Goal: Task Accomplishment & Management: Complete application form

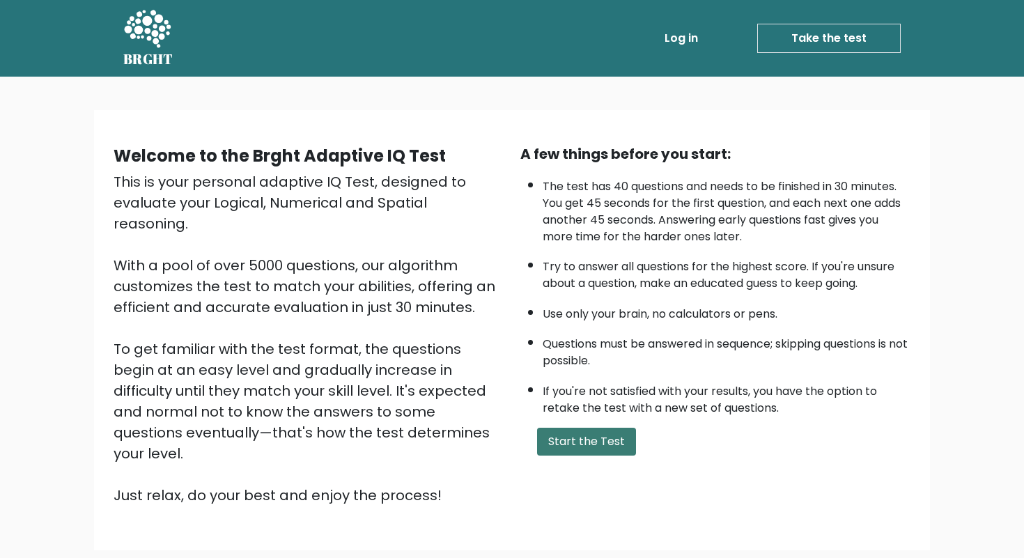
click at [590, 436] on button "Start the Test" at bounding box center [586, 442] width 99 height 28
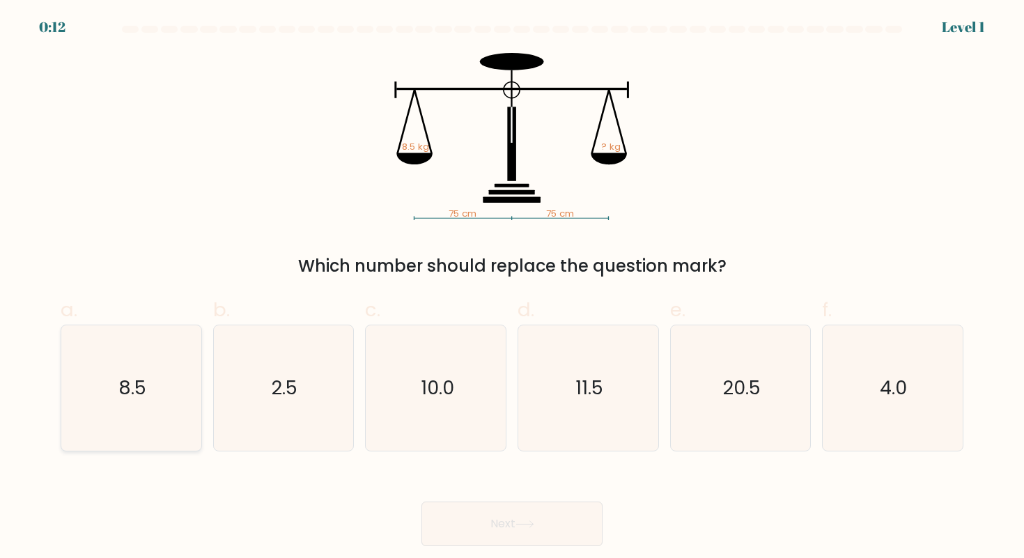
click at [74, 415] on icon "8.5" at bounding box center [130, 387] width 125 height 125
click at [512, 288] on input "a. 8.5" at bounding box center [512, 283] width 1 height 9
radio input "true"
click at [514, 523] on button "Next" at bounding box center [512, 524] width 181 height 45
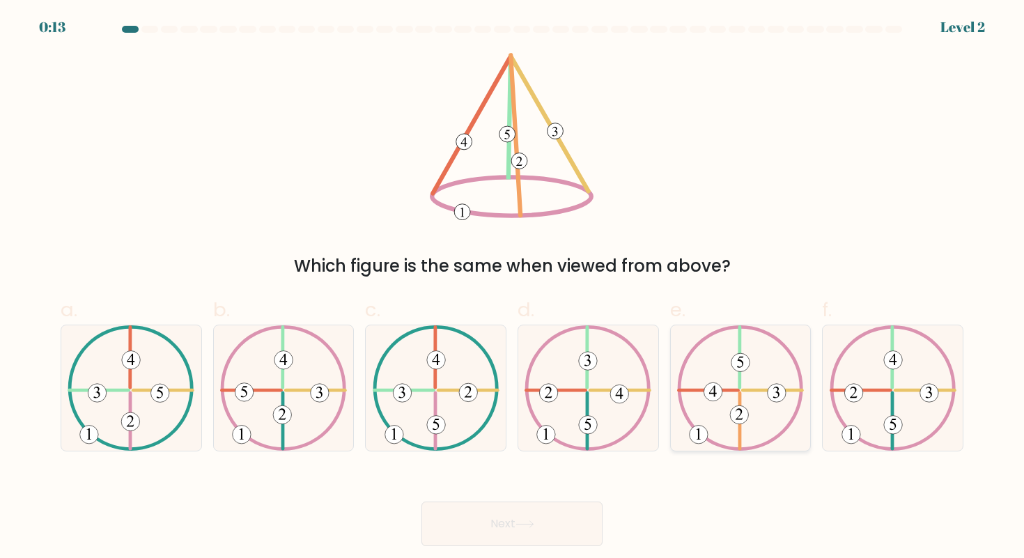
click at [761, 397] on icon at bounding box center [740, 387] width 127 height 125
click at [513, 288] on input "e." at bounding box center [512, 283] width 1 height 9
radio input "true"
click at [523, 524] on icon at bounding box center [525, 525] width 19 height 8
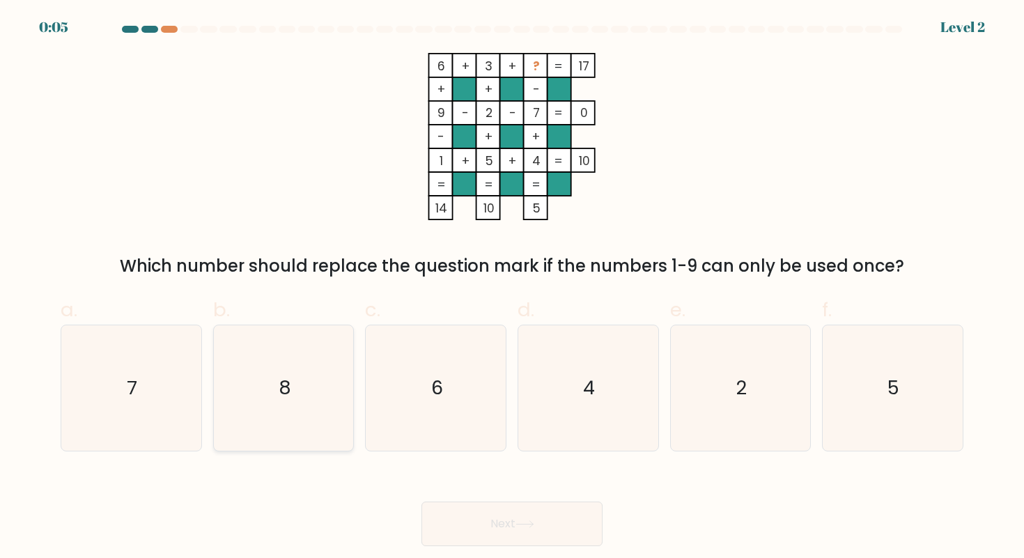
click at [276, 397] on icon "8" at bounding box center [283, 387] width 125 height 125
click at [512, 288] on input "b. 8" at bounding box center [512, 283] width 1 height 9
radio input "true"
click at [276, 397] on icon "8" at bounding box center [284, 388] width 124 height 124
click at [512, 288] on input "b. 8" at bounding box center [512, 283] width 1 height 9
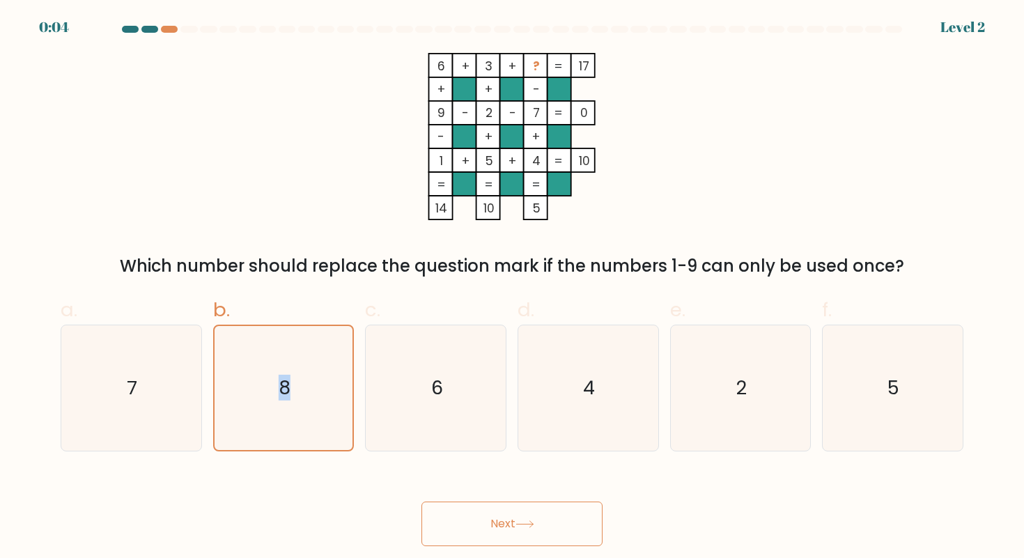
click at [499, 533] on button "Next" at bounding box center [512, 524] width 181 height 45
click at [500, 518] on button "Next" at bounding box center [512, 524] width 181 height 45
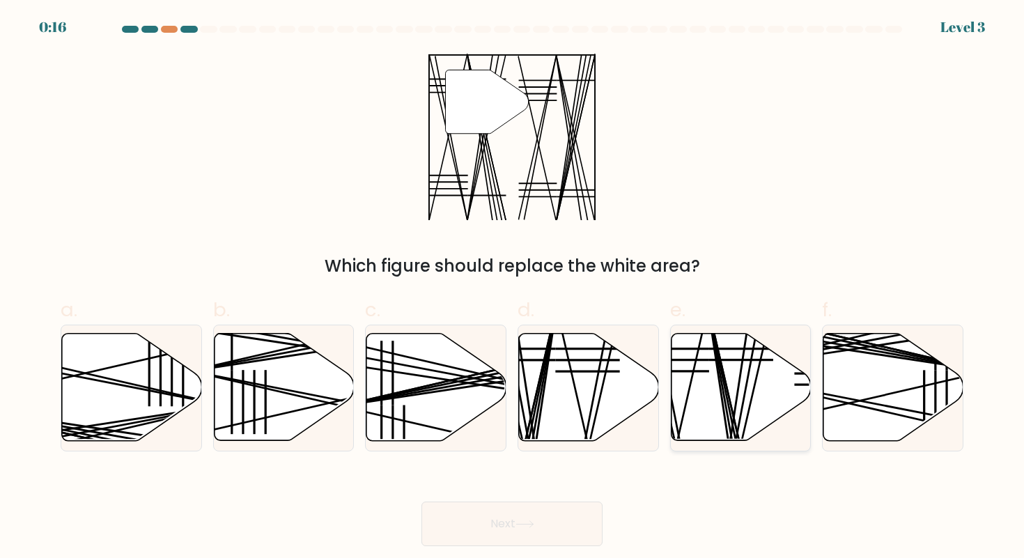
click at [734, 378] on icon at bounding box center [741, 387] width 140 height 107
click at [513, 288] on input "e." at bounding box center [512, 283] width 1 height 9
radio input "true"
click at [521, 532] on button "Next" at bounding box center [512, 524] width 181 height 45
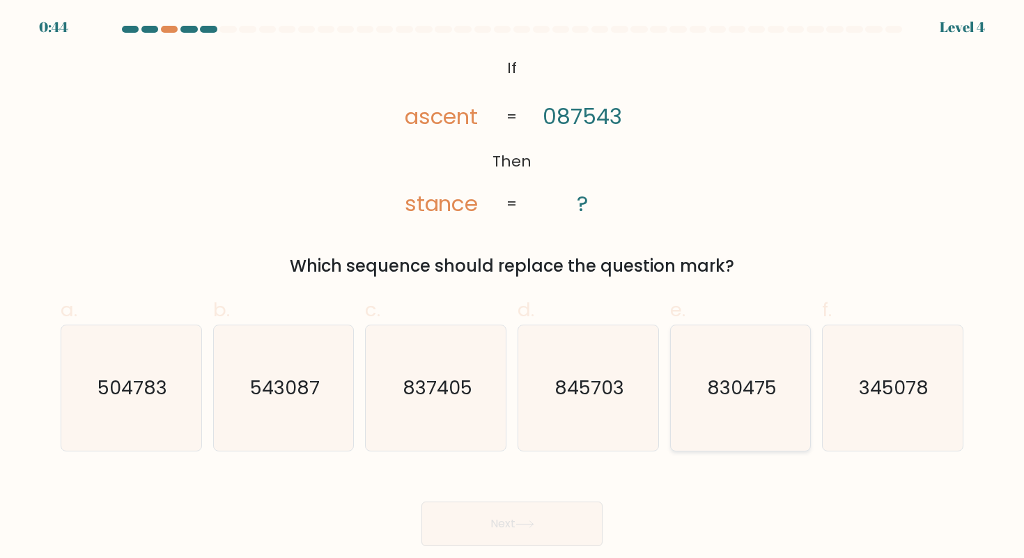
click at [692, 355] on icon "830475" at bounding box center [740, 387] width 125 height 125
click at [513, 288] on input "e. 830475" at bounding box center [512, 283] width 1 height 9
radio input "true"
drag, startPoint x: 517, startPoint y: 531, endPoint x: 695, endPoint y: 277, distance: 310.7
click at [695, 277] on form "If ?" at bounding box center [512, 286] width 1024 height 521
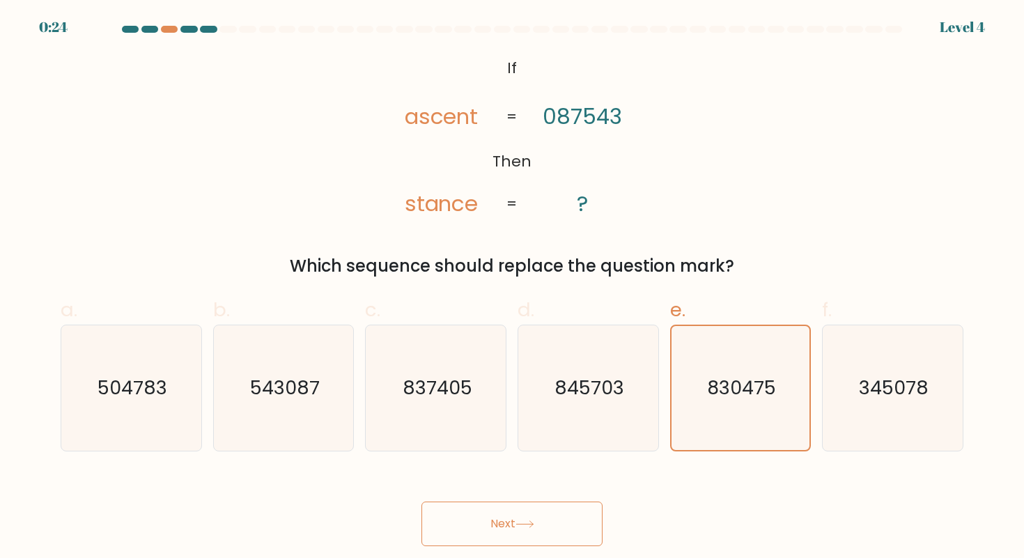
click at [458, 523] on button "Next" at bounding box center [512, 524] width 181 height 45
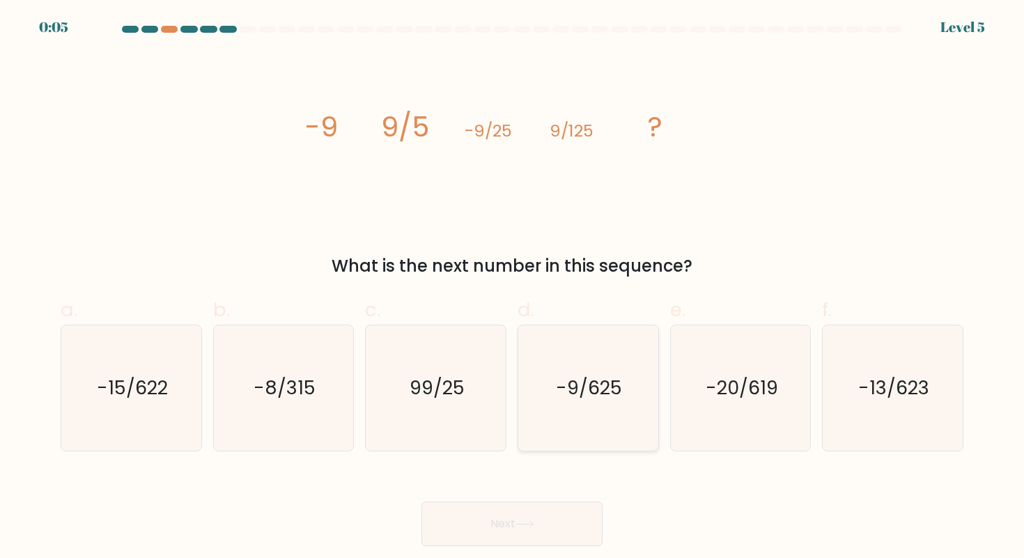
click at [601, 420] on icon "-9/625" at bounding box center [587, 387] width 125 height 125
click at [513, 288] on input "d. -9/625" at bounding box center [512, 283] width 1 height 9
radio input "true"
click at [570, 521] on button "Next" at bounding box center [512, 524] width 181 height 45
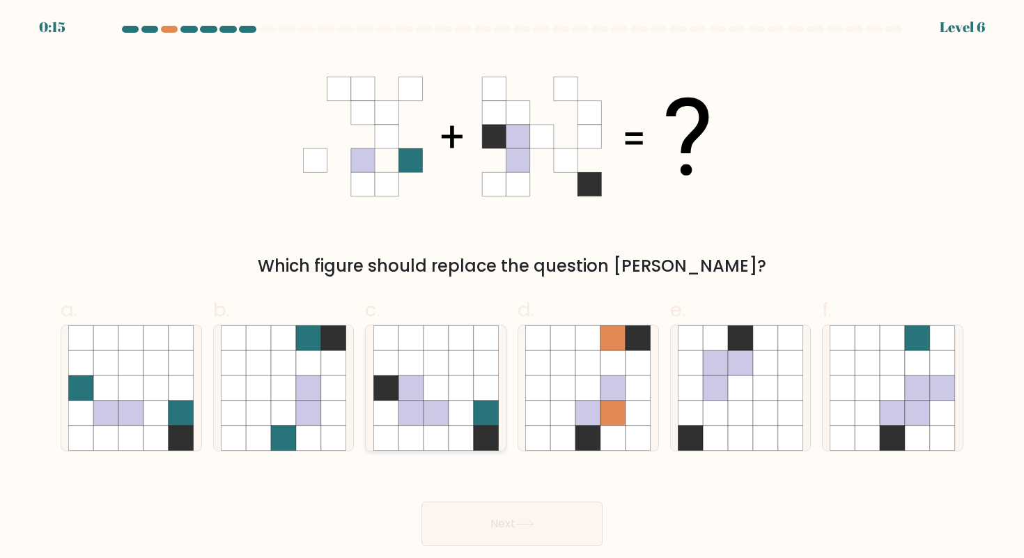
click at [457, 403] on icon at bounding box center [461, 413] width 25 height 25
click at [512, 288] on input "c." at bounding box center [512, 283] width 1 height 9
radio input "true"
click at [491, 530] on button "Next" at bounding box center [512, 524] width 181 height 45
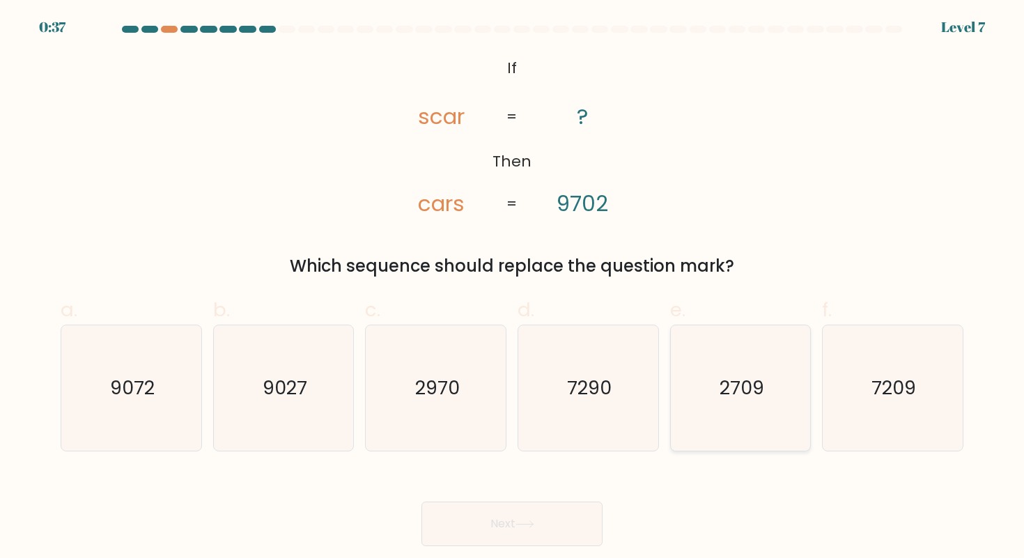
click at [741, 398] on text "2709" at bounding box center [742, 388] width 45 height 26
click at [513, 288] on input "e. 2709" at bounding box center [512, 283] width 1 height 9
radio input "true"
click at [390, 410] on icon "2970" at bounding box center [435, 387] width 125 height 125
click at [512, 288] on input "c. 2970" at bounding box center [512, 283] width 1 height 9
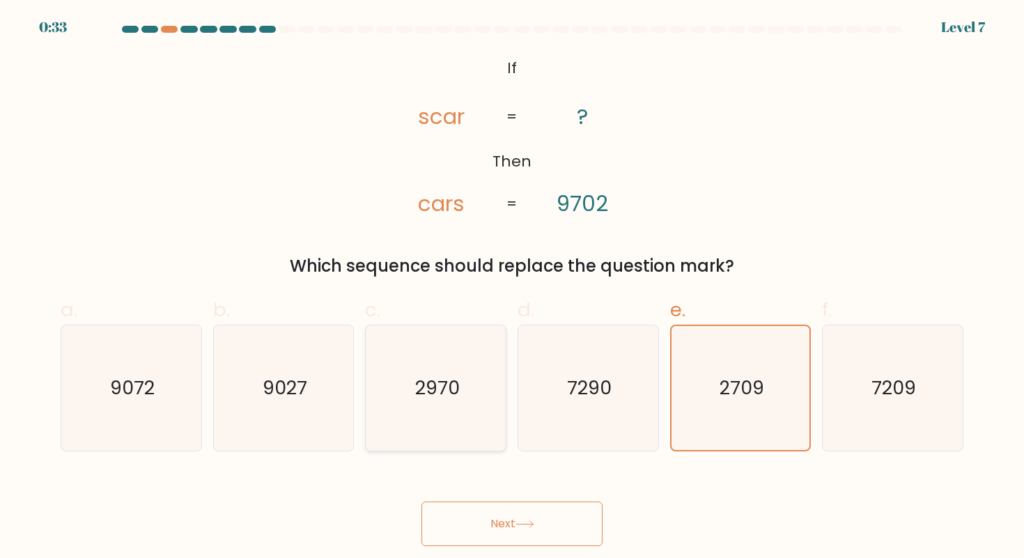
radio input "true"
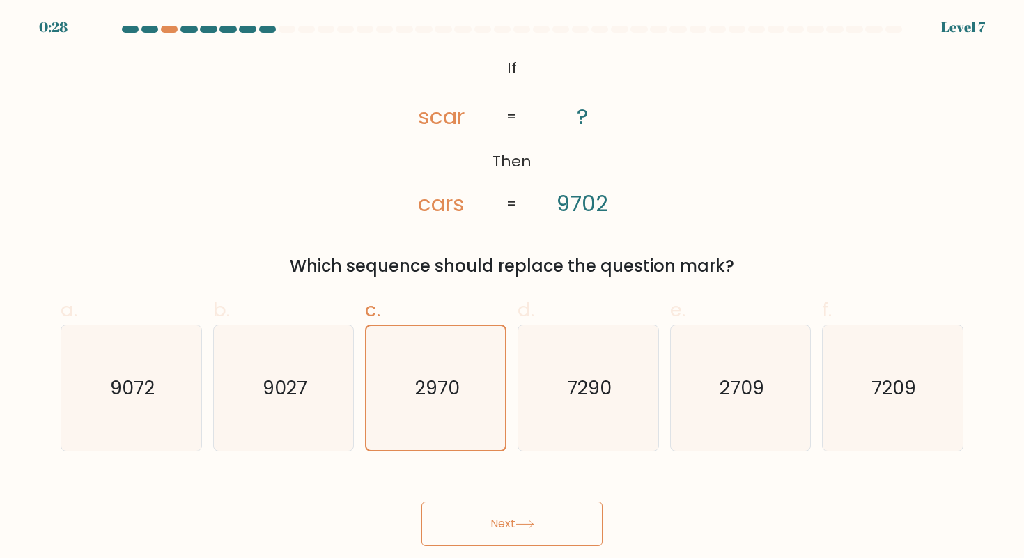
click at [536, 533] on button "Next" at bounding box center [512, 524] width 181 height 45
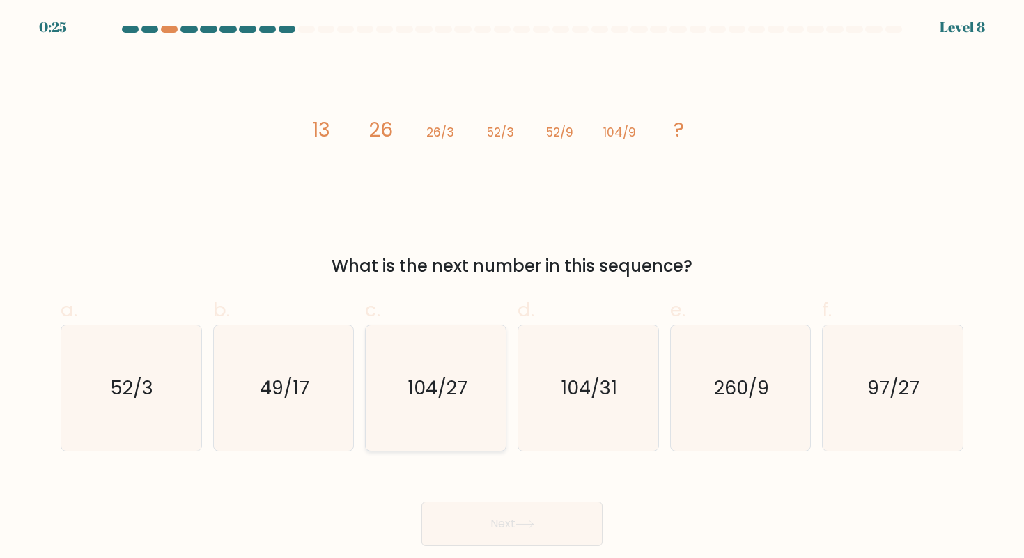
click at [409, 378] on text "104/27" at bounding box center [437, 388] width 60 height 26
click at [512, 288] on input "c. 104/27" at bounding box center [512, 283] width 1 height 9
radio input "true"
click at [570, 339] on icon "104/31" at bounding box center [587, 387] width 125 height 125
click at [513, 288] on input "d. 104/31" at bounding box center [512, 283] width 1 height 9
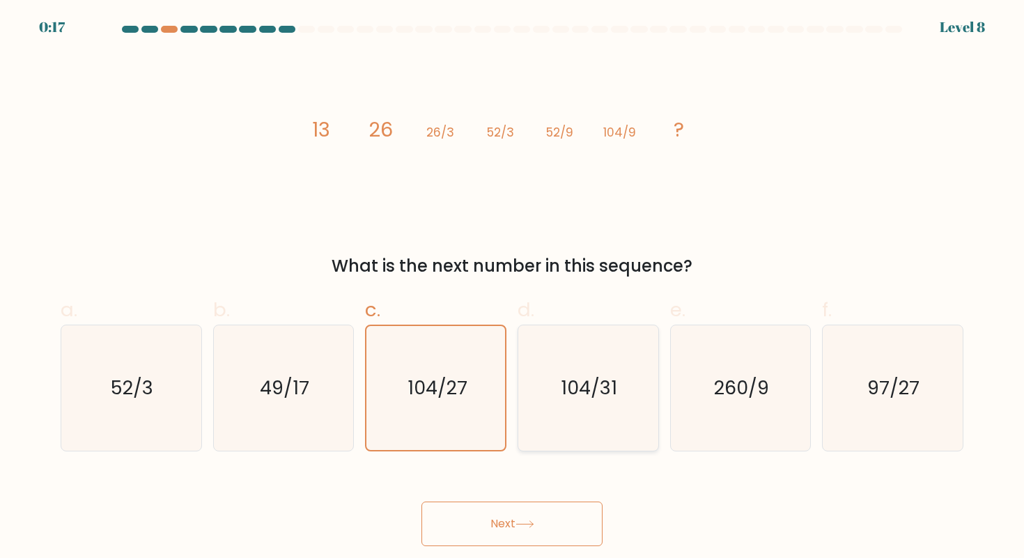
radio input "true"
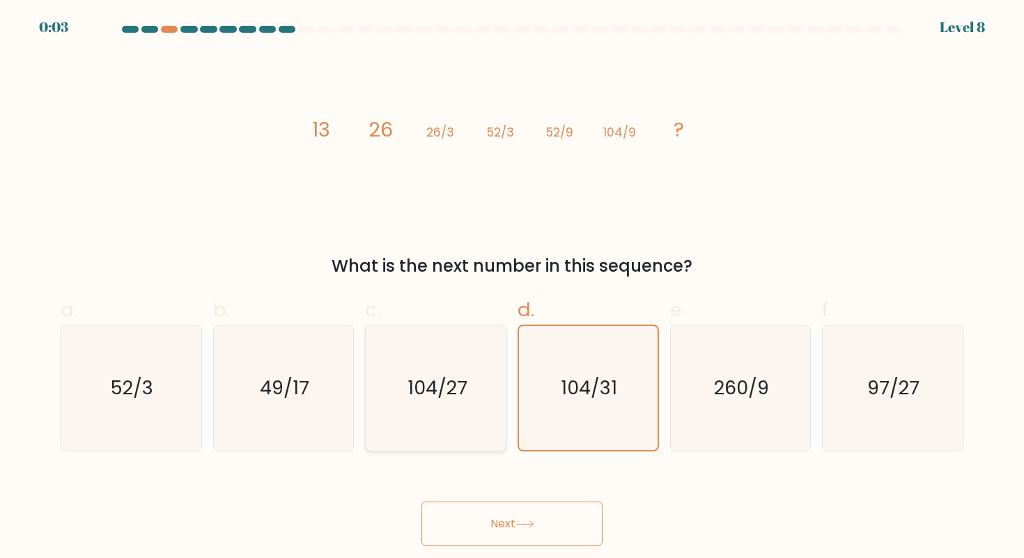
click at [462, 397] on text "104/27" at bounding box center [437, 388] width 60 height 26
click at [512, 288] on input "c. 104/27" at bounding box center [512, 283] width 1 height 9
radio input "true"
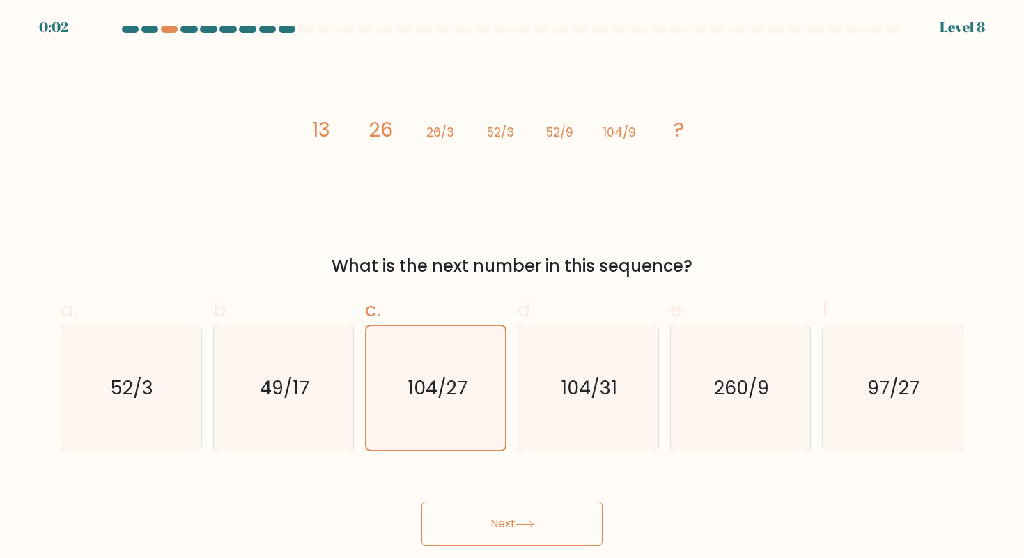
click at [471, 521] on button "Next" at bounding box center [512, 524] width 181 height 45
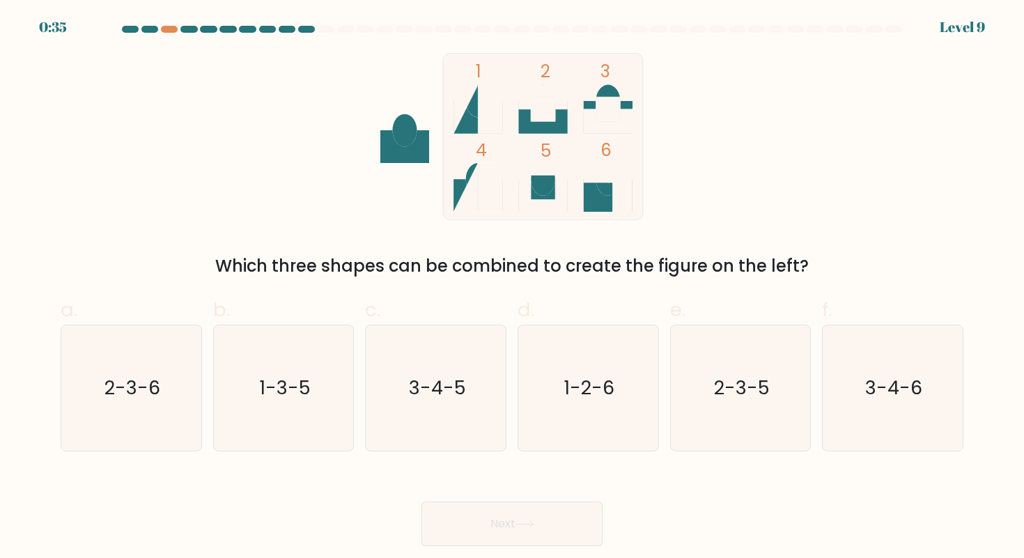
click at [350, 268] on div "Which three shapes can be combined to create the figure on the left?" at bounding box center [512, 266] width 886 height 25
click at [111, 404] on icon "2-3-6" at bounding box center [130, 387] width 125 height 125
click at [512, 288] on input "a. 2-3-6" at bounding box center [512, 283] width 1 height 9
radio input "true"
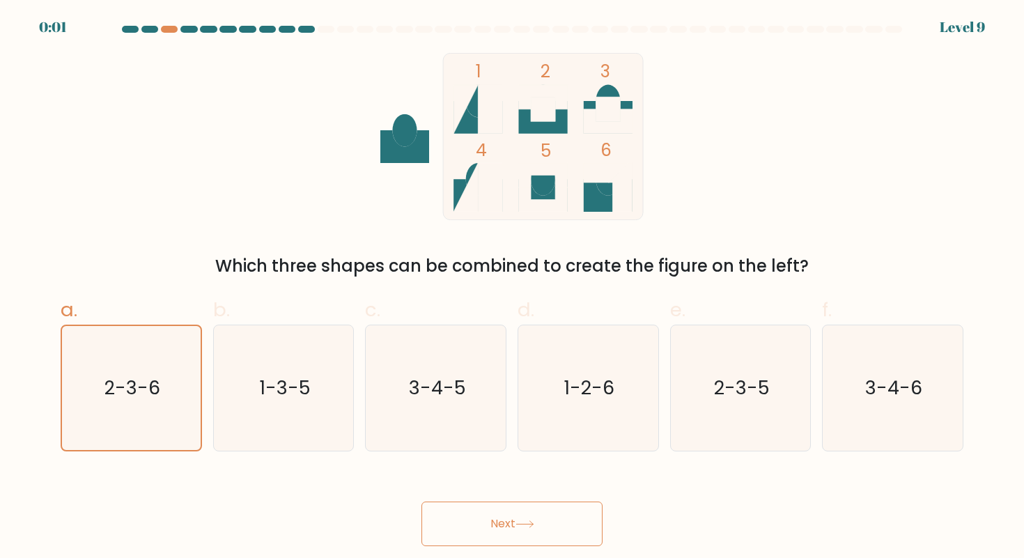
click at [509, 527] on button "Next" at bounding box center [512, 524] width 181 height 45
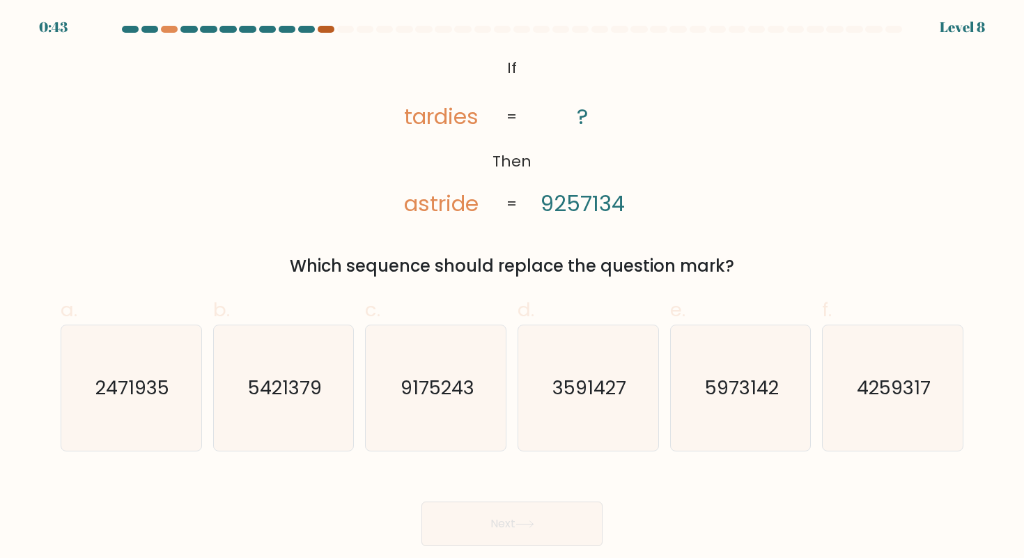
click at [328, 29] on div at bounding box center [326, 29] width 17 height 7
click at [329, 24] on div "0:42 Level 8" at bounding box center [512, 19] width 1024 height 38
click at [318, 385] on text "5421379" at bounding box center [285, 388] width 74 height 26
click at [512, 288] on input "b. 5421379" at bounding box center [512, 283] width 1 height 9
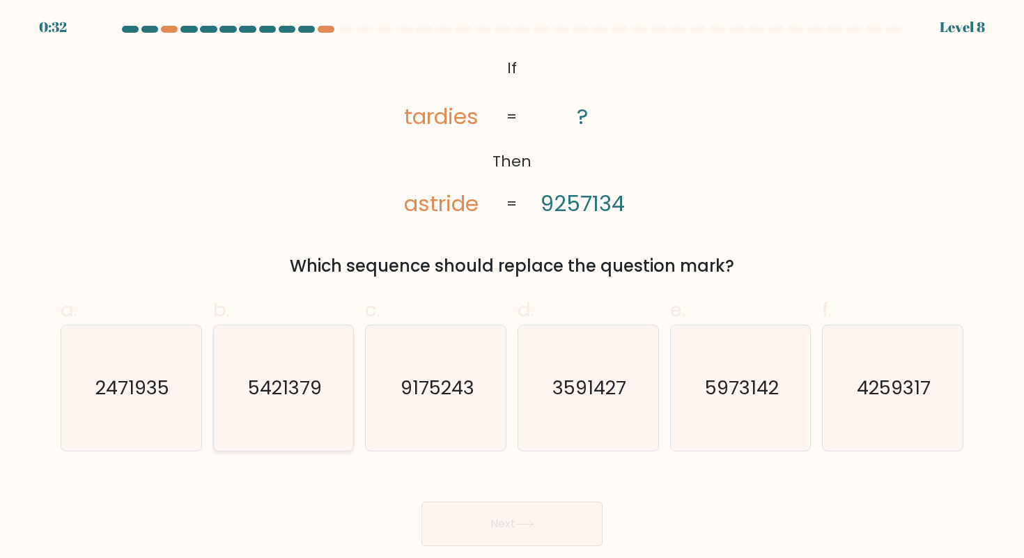
radio input "true"
click at [730, 397] on text "5973142" at bounding box center [742, 388] width 74 height 26
click at [513, 288] on input "e. 5973142" at bounding box center [512, 283] width 1 height 9
radio input "true"
click at [533, 533] on button "Next" at bounding box center [512, 524] width 181 height 45
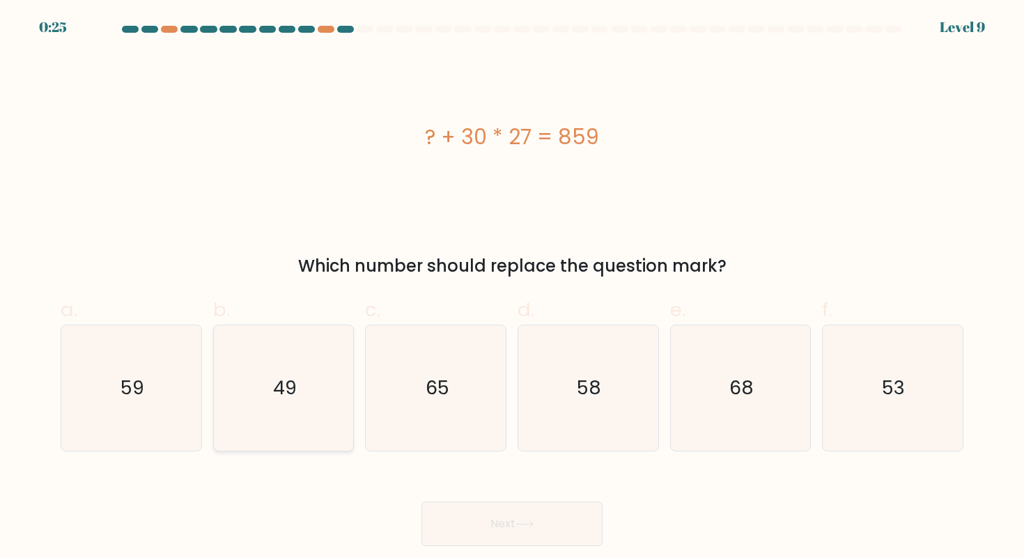
click at [295, 396] on text "49" at bounding box center [285, 388] width 24 height 26
click at [512, 288] on input "b. 49" at bounding box center [512, 283] width 1 height 9
radio input "true"
click at [506, 527] on button "Next" at bounding box center [512, 524] width 181 height 45
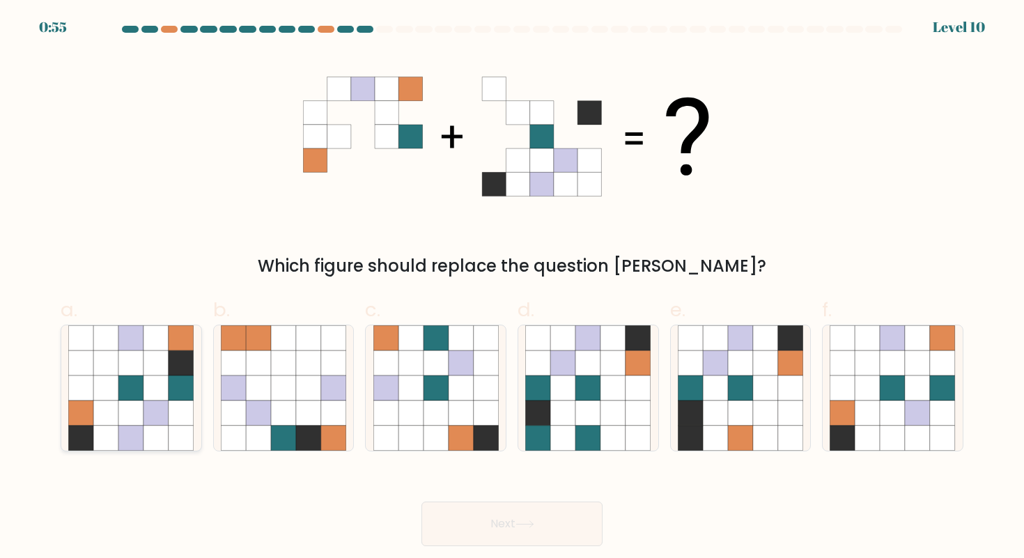
click at [116, 364] on icon at bounding box center [105, 363] width 25 height 25
click at [512, 288] on input "a." at bounding box center [512, 283] width 1 height 9
radio input "true"
click at [534, 527] on icon at bounding box center [525, 525] width 19 height 8
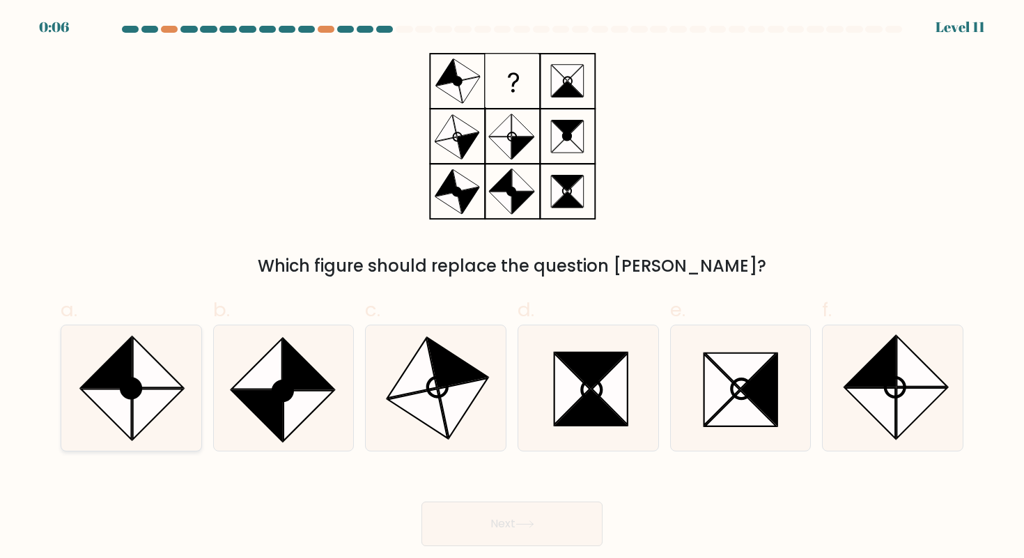
click at [136, 377] on icon at bounding box center [158, 362] width 50 height 50
click at [512, 288] on input "a." at bounding box center [512, 283] width 1 height 9
radio input "true"
click at [299, 369] on icon at bounding box center [309, 364] width 50 height 50
click at [512, 288] on input "b." at bounding box center [512, 283] width 1 height 9
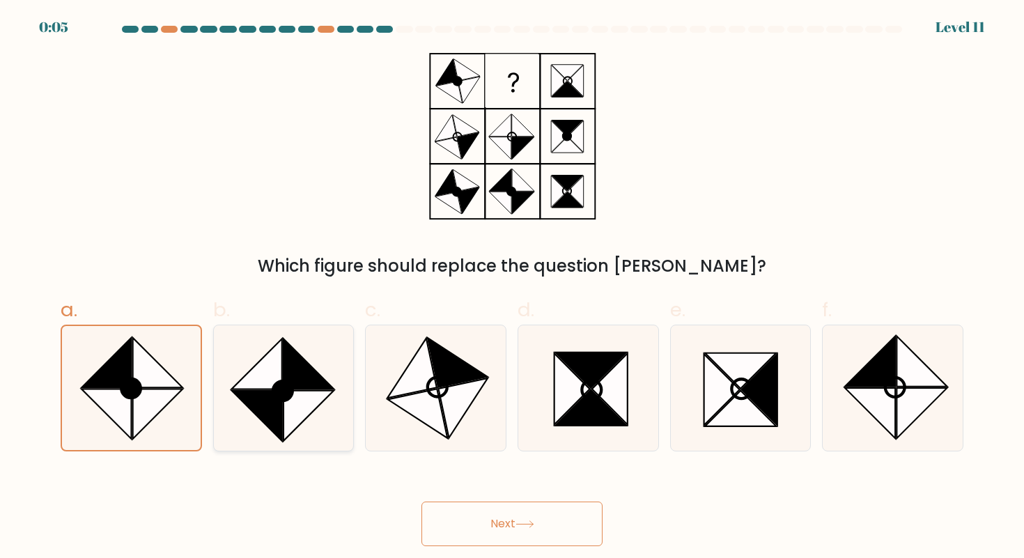
radio input "true"
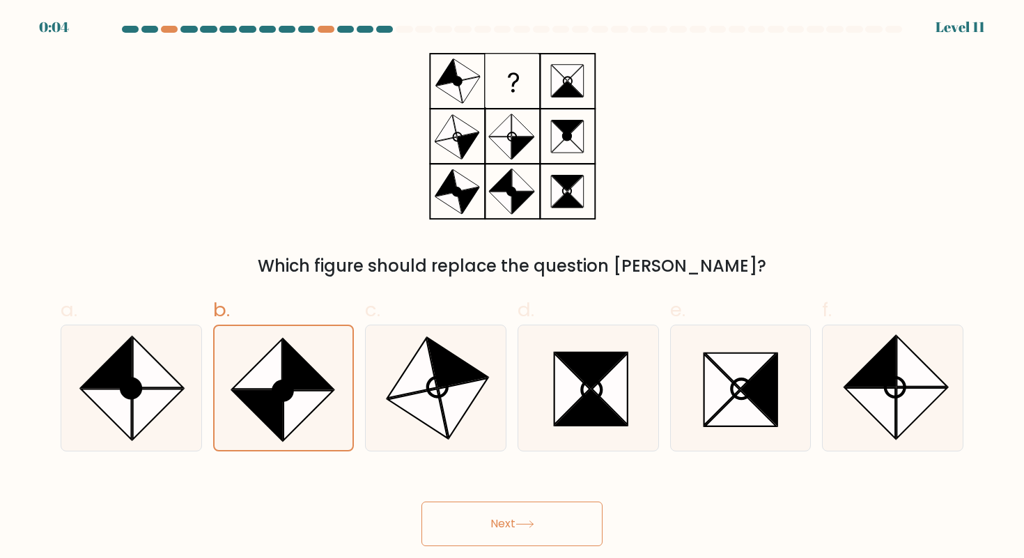
click at [490, 520] on button "Next" at bounding box center [512, 524] width 181 height 45
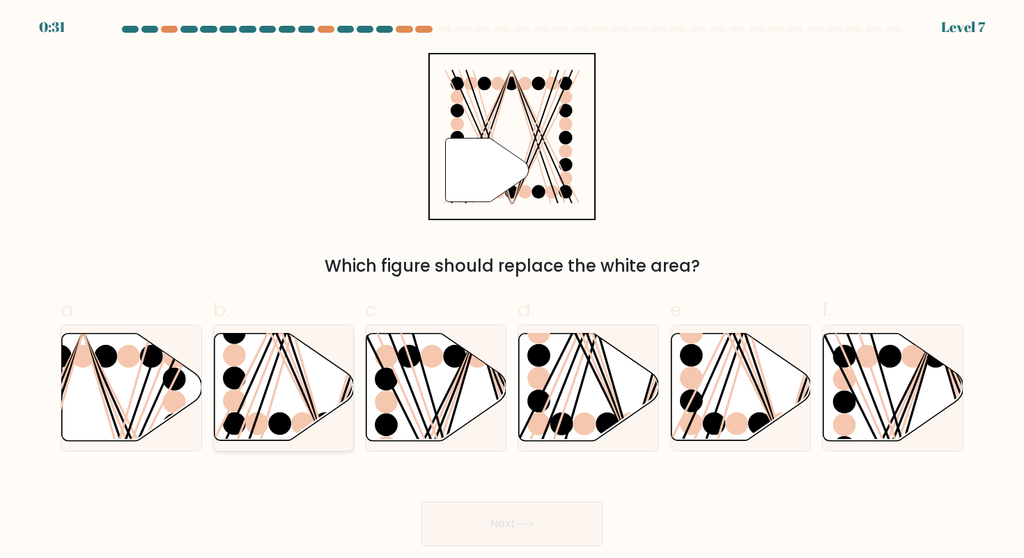
click at [282, 348] on line at bounding box center [275, 332] width 100 height 226
click at [512, 288] on input "b." at bounding box center [512, 283] width 1 height 9
radio input "true"
click at [495, 514] on button "Next" at bounding box center [512, 524] width 181 height 45
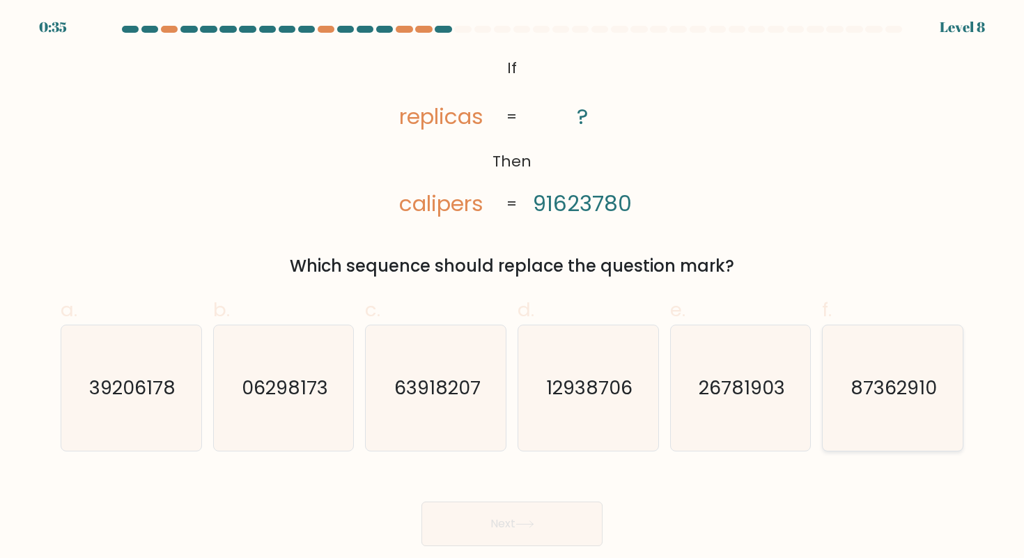
click at [858, 396] on text "87362910" at bounding box center [894, 388] width 86 height 26
click at [513, 288] on input "f. 87362910" at bounding box center [512, 283] width 1 height 9
radio input "true"
click at [463, 548] on body "0:26 Level 8 If" at bounding box center [512, 279] width 1024 height 558
click at [470, 524] on button "Next" at bounding box center [512, 524] width 181 height 45
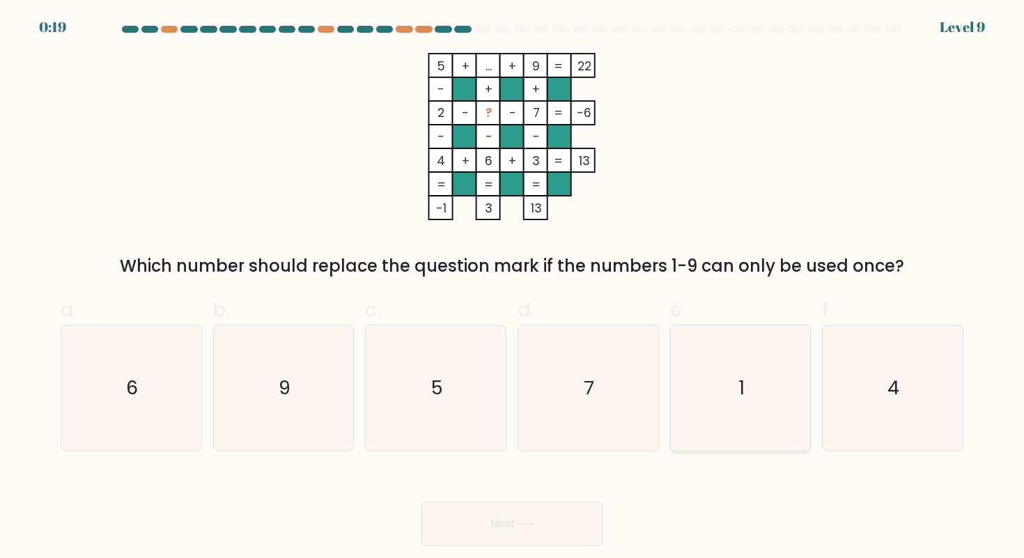
click at [764, 339] on icon "1" at bounding box center [740, 387] width 125 height 125
click at [513, 288] on input "e. 1" at bounding box center [512, 283] width 1 height 9
radio input "true"
click at [564, 529] on button "Next" at bounding box center [512, 524] width 181 height 45
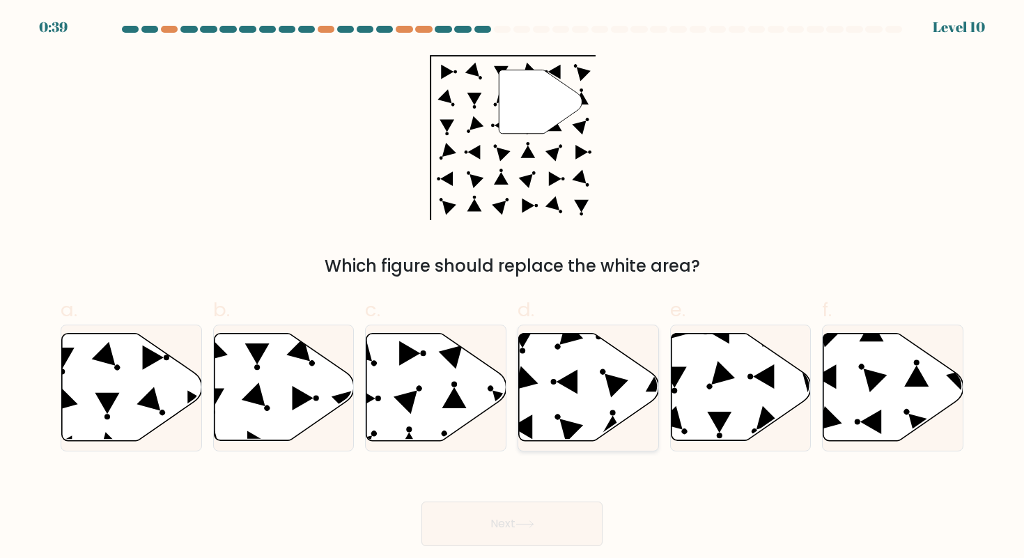
click at [539, 408] on icon at bounding box center [589, 387] width 140 height 107
click at [513, 288] on input "d." at bounding box center [512, 283] width 1 height 9
radio input "true"
click at [516, 527] on button "Next" at bounding box center [512, 524] width 181 height 45
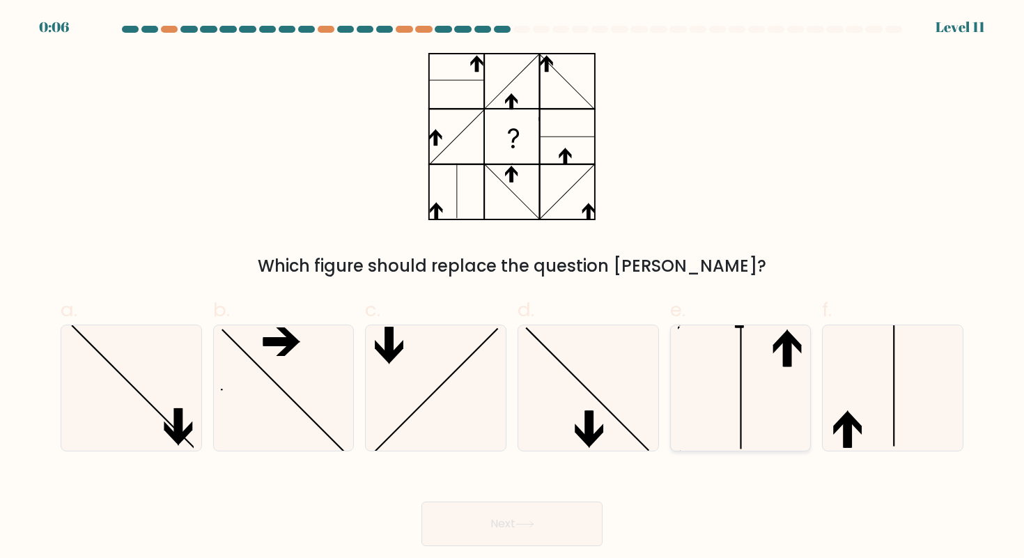
click at [792, 429] on icon at bounding box center [740, 387] width 125 height 125
click at [513, 288] on input "e." at bounding box center [512, 283] width 1 height 9
radio input "true"
click at [579, 521] on button "Next" at bounding box center [512, 524] width 181 height 45
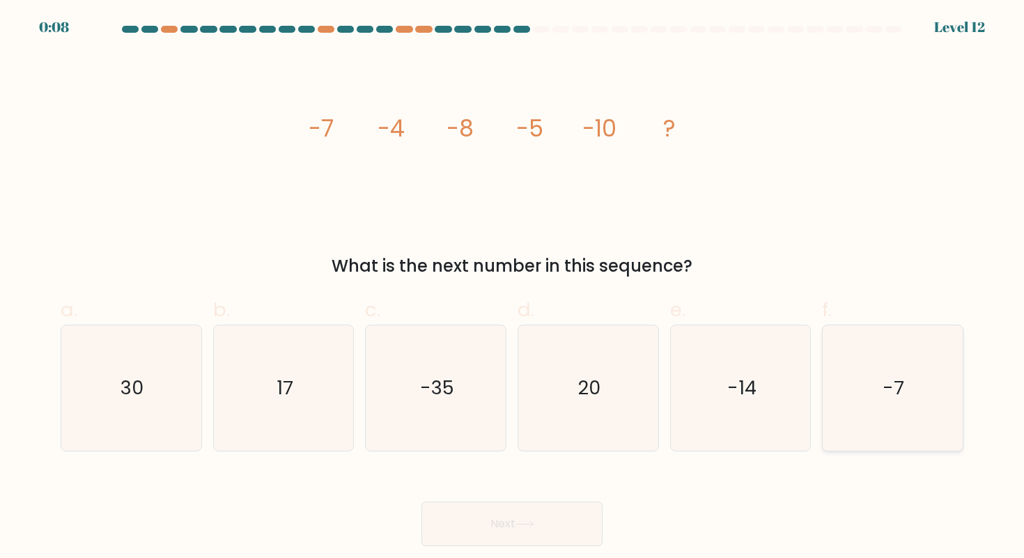
click at [925, 400] on icon "-7" at bounding box center [892, 387] width 125 height 125
click at [513, 288] on input "f. -7" at bounding box center [512, 283] width 1 height 9
radio input "true"
click at [468, 523] on button "Next" at bounding box center [512, 524] width 181 height 45
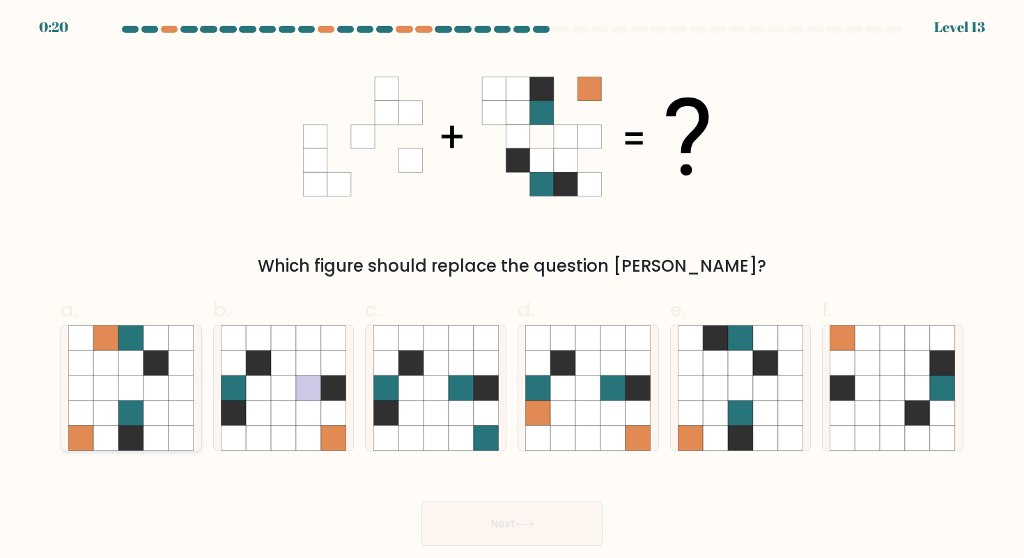
click at [151, 359] on icon at bounding box center [156, 363] width 25 height 25
click at [512, 288] on input "a." at bounding box center [512, 283] width 1 height 9
radio input "true"
click at [541, 531] on button "Next" at bounding box center [512, 524] width 181 height 45
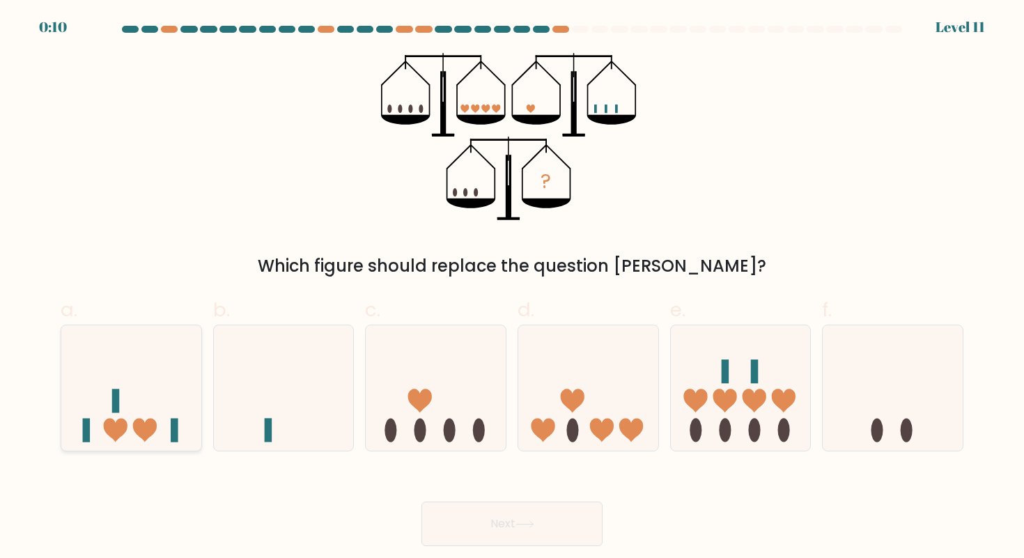
click at [141, 364] on icon at bounding box center [131, 388] width 140 height 116
click at [512, 288] on input "a." at bounding box center [512, 283] width 1 height 9
radio input "true"
click at [530, 520] on button "Next" at bounding box center [512, 524] width 181 height 45
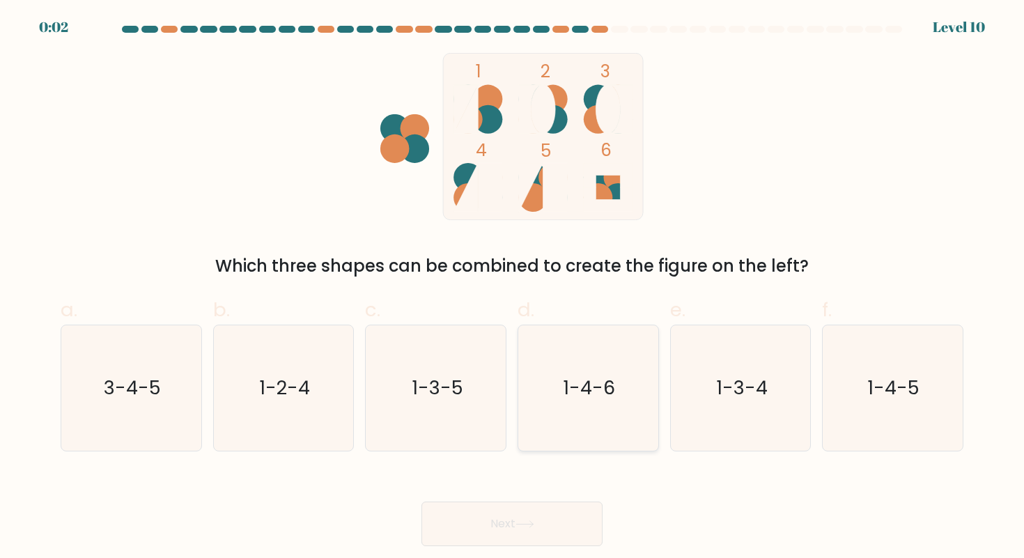
click at [569, 371] on icon "1-4-6" at bounding box center [587, 387] width 125 height 125
click at [513, 288] on input "d. 1-4-6" at bounding box center [512, 283] width 1 height 9
radio input "true"
click at [515, 526] on button "Next" at bounding box center [512, 524] width 181 height 45
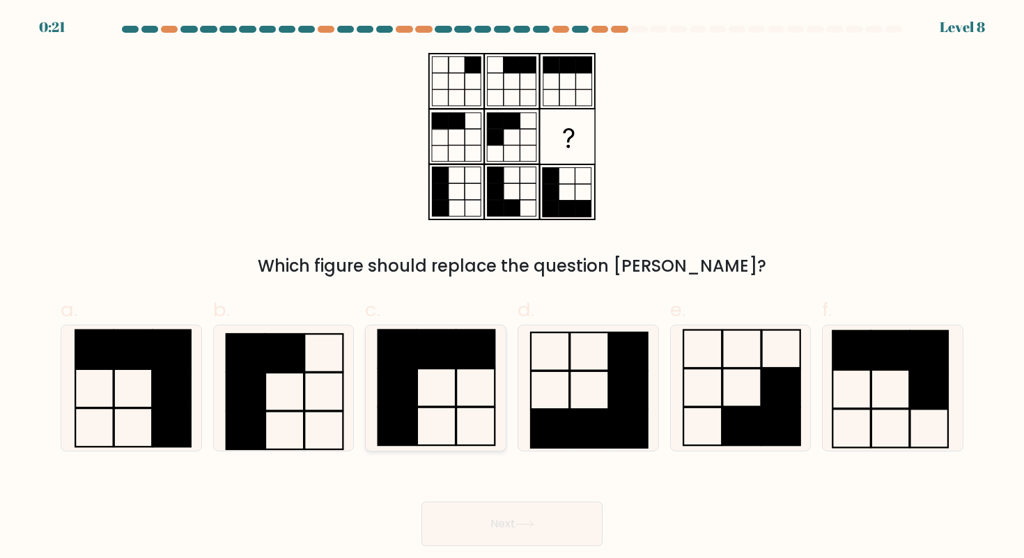
click at [397, 393] on rect at bounding box center [397, 388] width 38 height 38
click at [512, 288] on input "c." at bounding box center [512, 283] width 1 height 9
radio input "true"
click at [293, 386] on icon at bounding box center [283, 387] width 125 height 125
click at [512, 288] on input "b." at bounding box center [512, 283] width 1 height 9
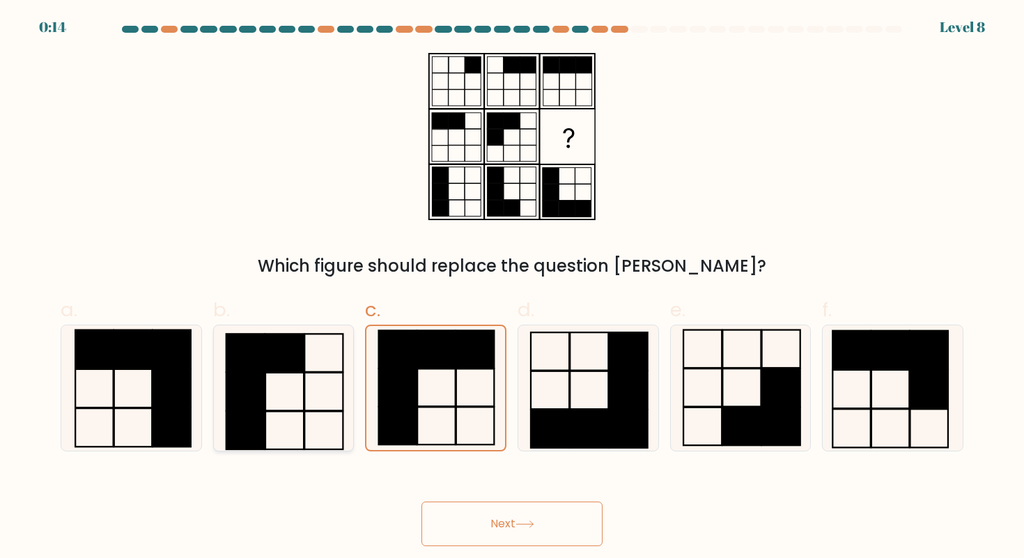
radio input "true"
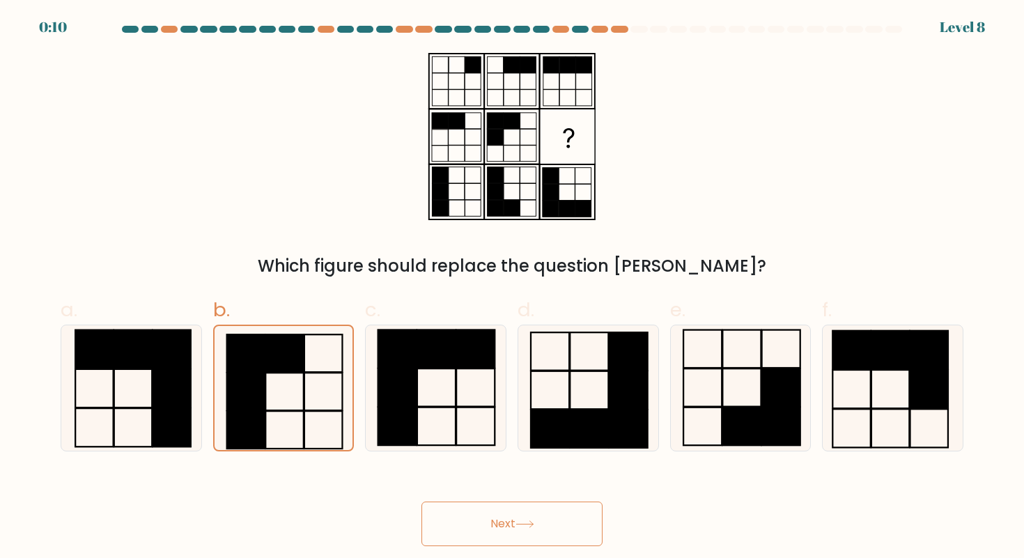
click at [468, 520] on button "Next" at bounding box center [512, 524] width 181 height 45
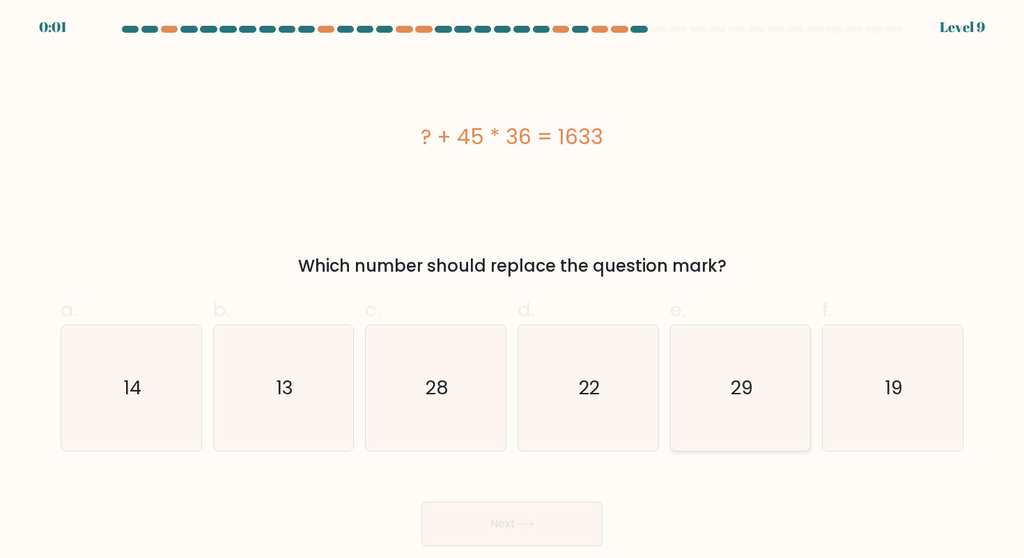
click at [771, 396] on icon "29" at bounding box center [740, 387] width 125 height 125
click at [513, 288] on input "e. 29" at bounding box center [512, 283] width 1 height 9
radio input "true"
click at [875, 396] on icon "19" at bounding box center [892, 387] width 125 height 125
click at [513, 288] on input "f. 19" at bounding box center [512, 283] width 1 height 9
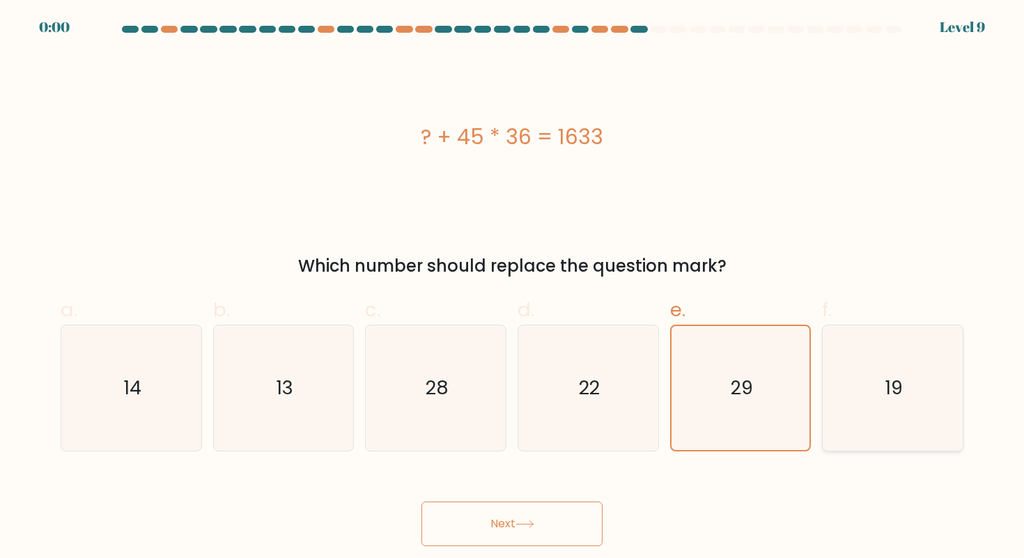
radio input "true"
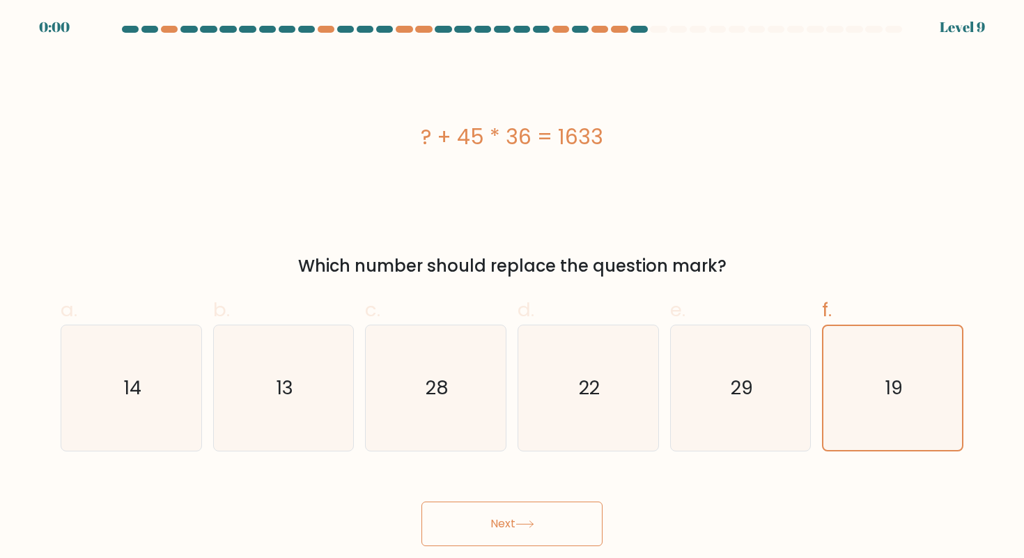
click at [537, 541] on button "Next" at bounding box center [512, 524] width 181 height 45
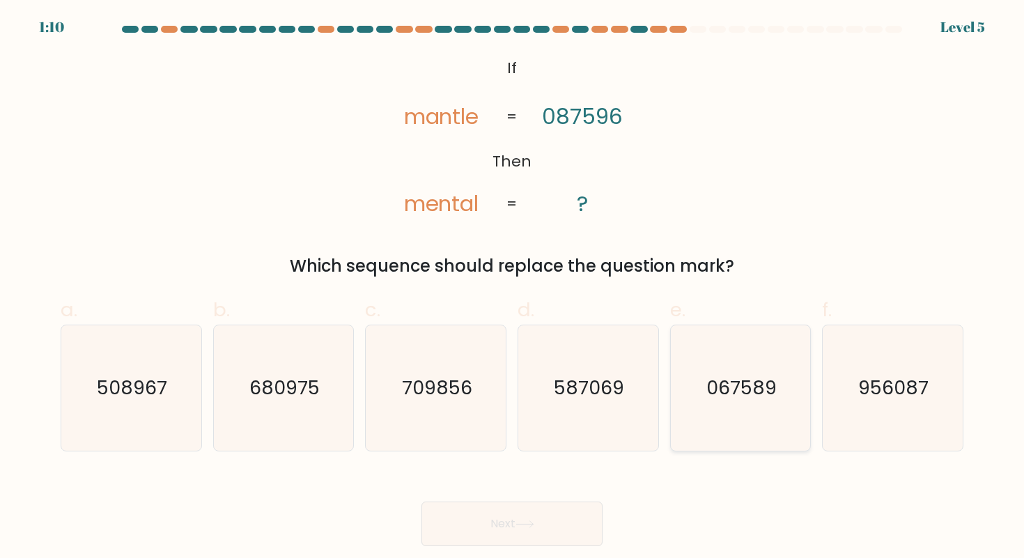
click at [767, 378] on text "067589" at bounding box center [742, 388] width 70 height 26
click at [513, 288] on input "e. 067589" at bounding box center [512, 283] width 1 height 9
radio input "true"
click at [512, 525] on button "Next" at bounding box center [512, 524] width 181 height 45
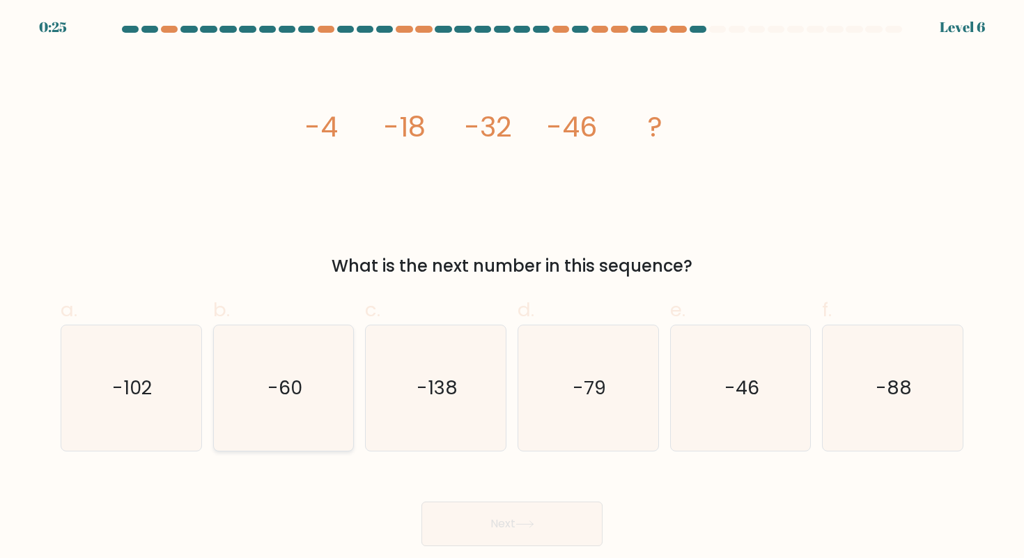
click at [315, 424] on icon "-60" at bounding box center [283, 387] width 125 height 125
click at [512, 288] on input "b. -60" at bounding box center [512, 283] width 1 height 9
radio input "true"
click at [493, 515] on button "Next" at bounding box center [512, 524] width 181 height 45
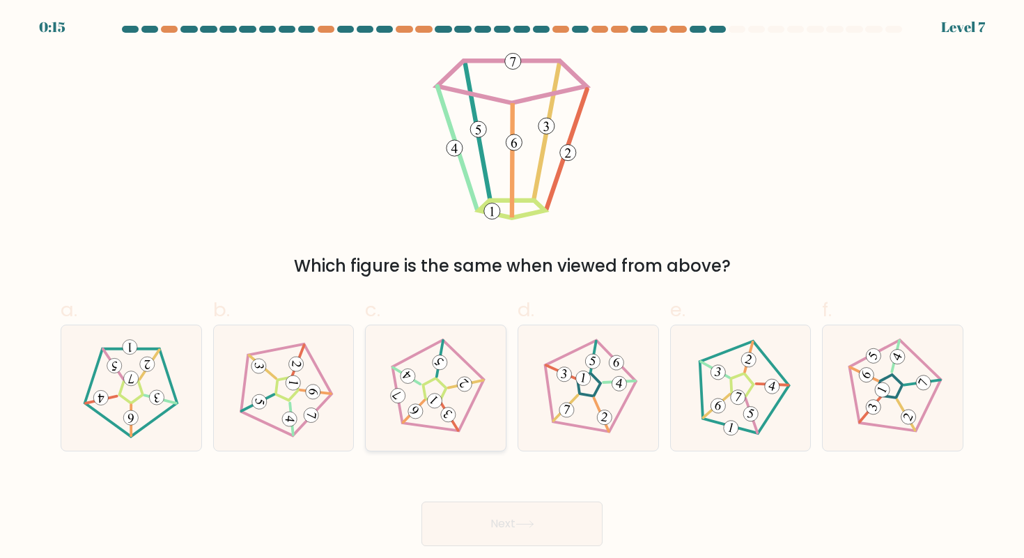
click at [439, 401] on 310 at bounding box center [434, 400] width 21 height 21
click at [512, 288] on input "c." at bounding box center [512, 283] width 1 height 9
radio input "true"
click at [553, 505] on button "Next" at bounding box center [512, 524] width 181 height 45
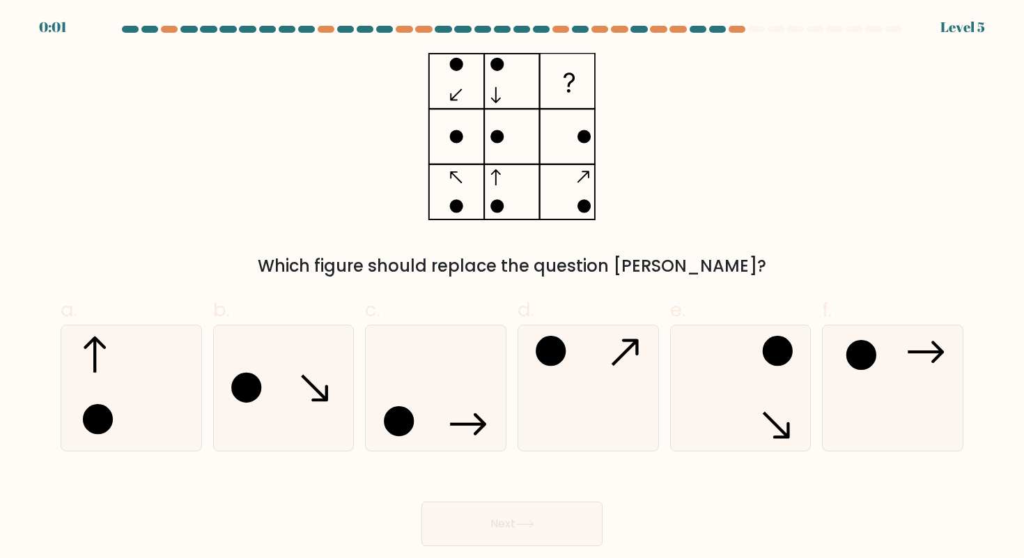
click at [554, 505] on button "Next" at bounding box center [512, 524] width 181 height 45
click at [454, 276] on div "Which figure should replace the question [PERSON_NAME]?" at bounding box center [512, 266] width 886 height 25
click at [606, 396] on icon at bounding box center [587, 387] width 125 height 125
click at [513, 288] on input "d." at bounding box center [512, 283] width 1 height 9
radio input "true"
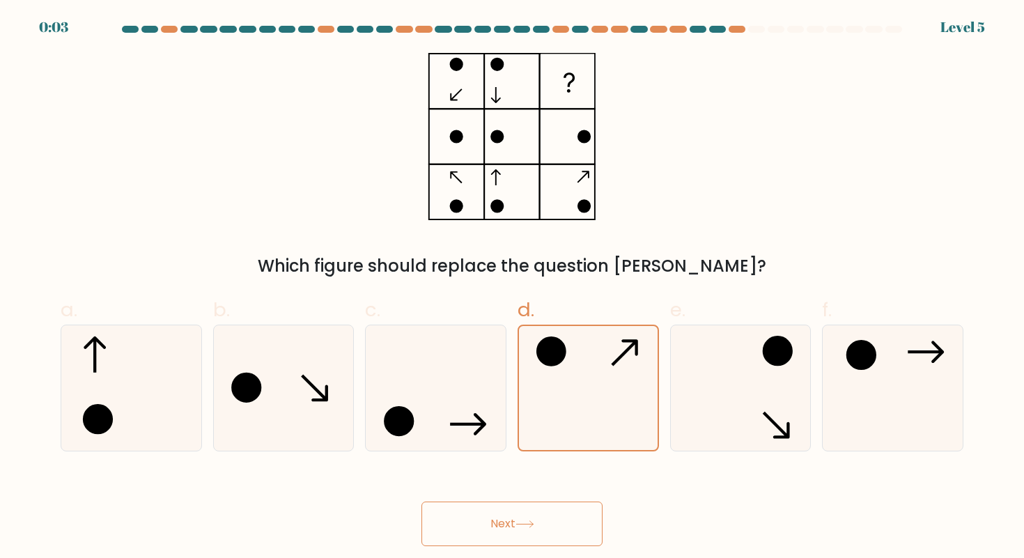
click at [483, 532] on button "Next" at bounding box center [512, 524] width 181 height 45
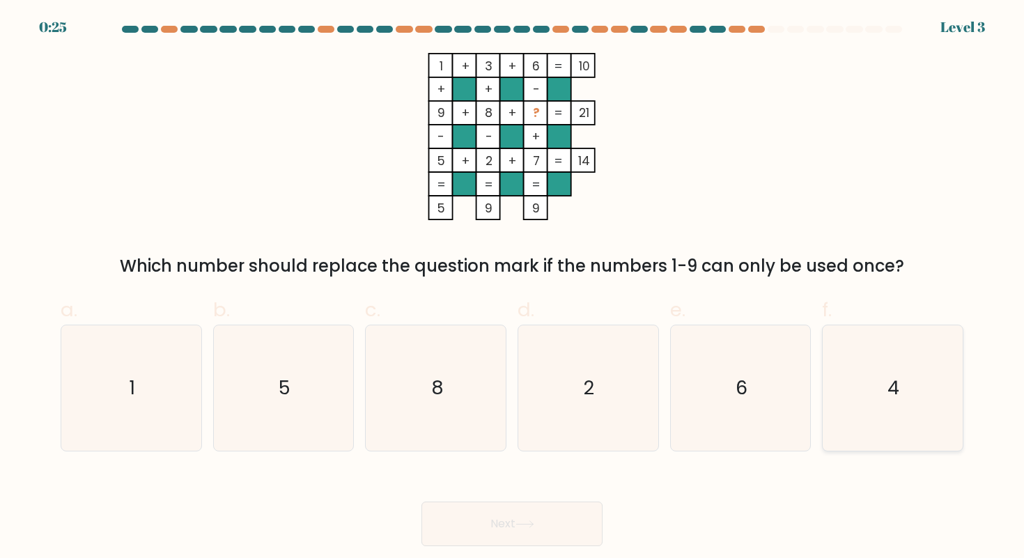
click at [911, 408] on icon "4" at bounding box center [892, 387] width 125 height 125
click at [513, 288] on input "f. 4" at bounding box center [512, 283] width 1 height 9
radio input "true"
click at [548, 520] on button "Next" at bounding box center [512, 524] width 181 height 45
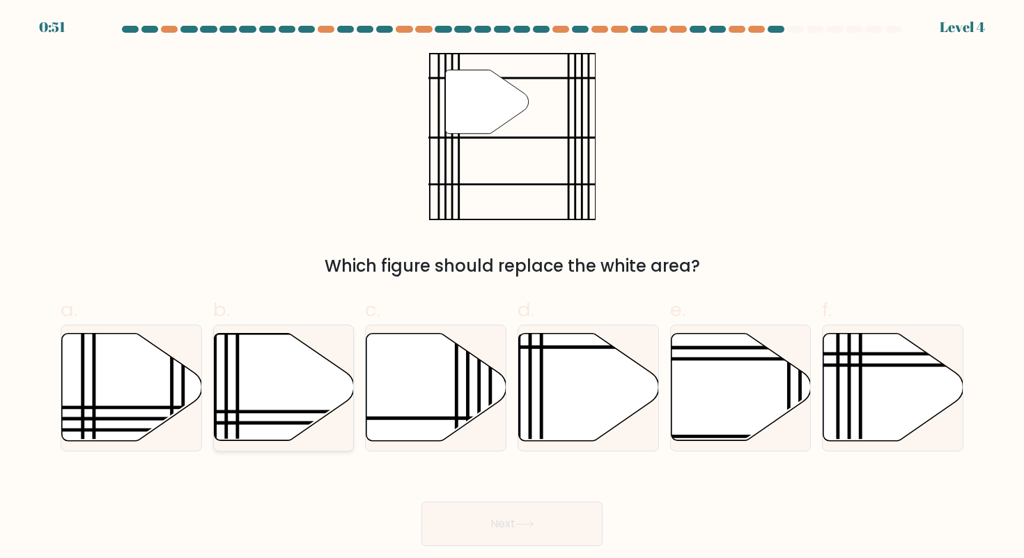
click at [265, 368] on icon at bounding box center [284, 387] width 140 height 107
click at [512, 288] on input "b." at bounding box center [512, 283] width 1 height 9
radio input "true"
click at [594, 384] on icon at bounding box center [589, 387] width 140 height 107
click at [513, 288] on input "d." at bounding box center [512, 283] width 1 height 9
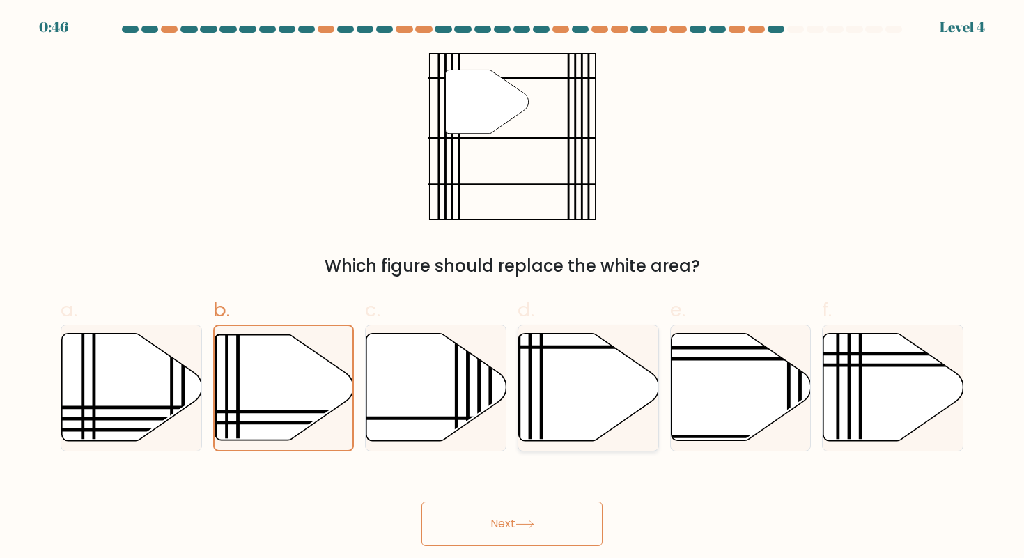
radio input "true"
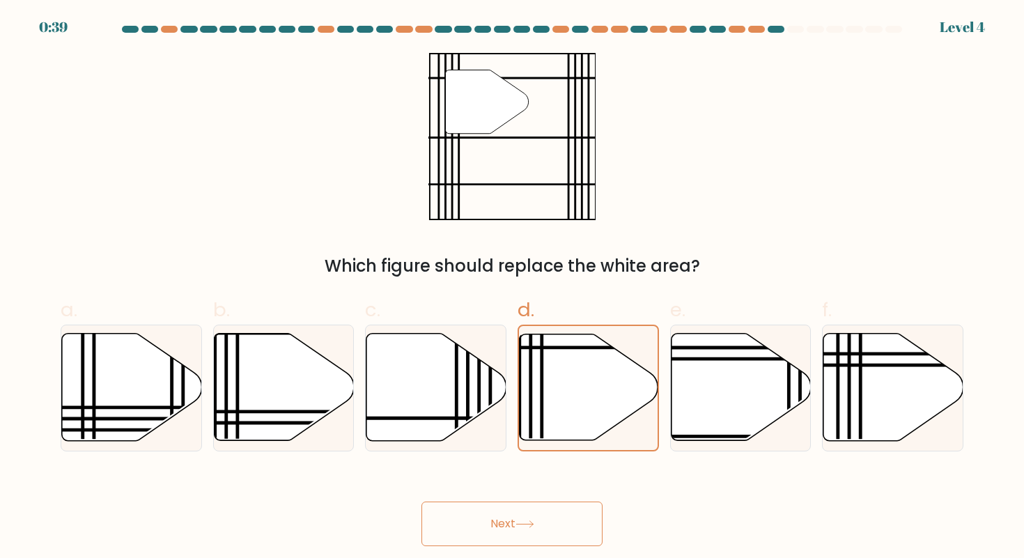
click at [463, 544] on button "Next" at bounding box center [512, 524] width 181 height 45
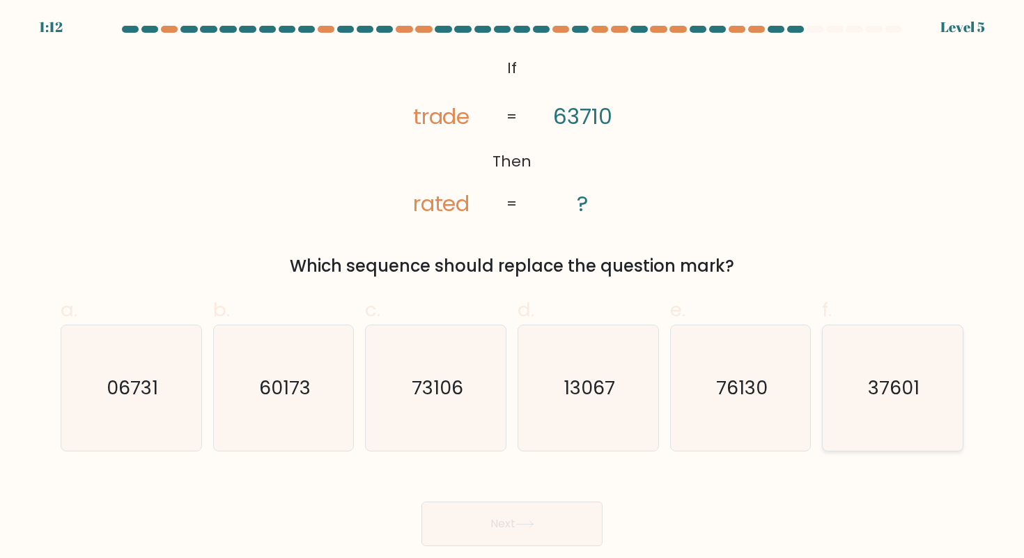
click at [876, 390] on text "37601" at bounding box center [894, 388] width 52 height 26
click at [513, 288] on input "f. 37601" at bounding box center [512, 283] width 1 height 9
radio input "true"
drag, startPoint x: 495, startPoint y: 548, endPoint x: 431, endPoint y: 440, distance: 126.6
click at [431, 440] on body "1:07 Level 5 If" at bounding box center [512, 279] width 1024 height 558
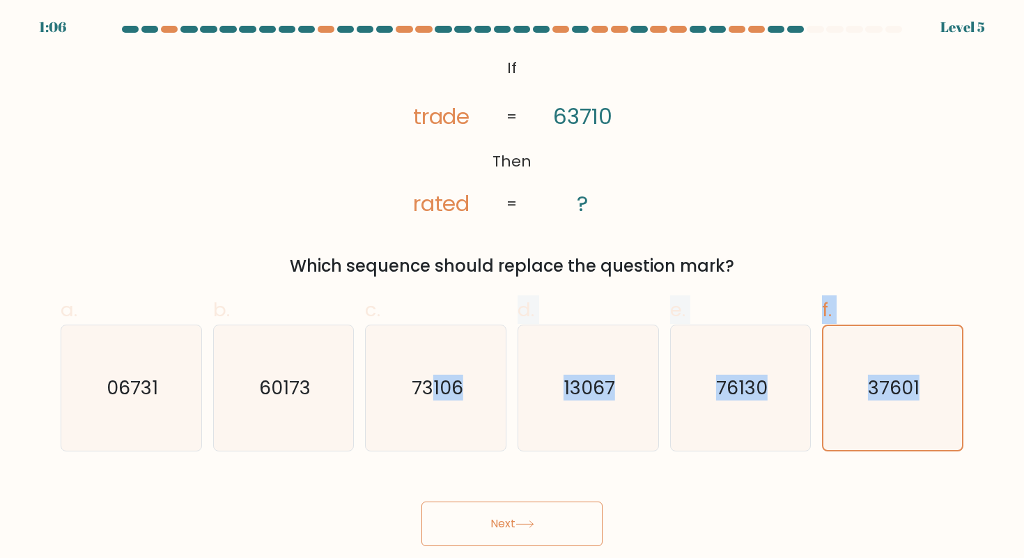
click at [472, 511] on button "Next" at bounding box center [512, 524] width 181 height 45
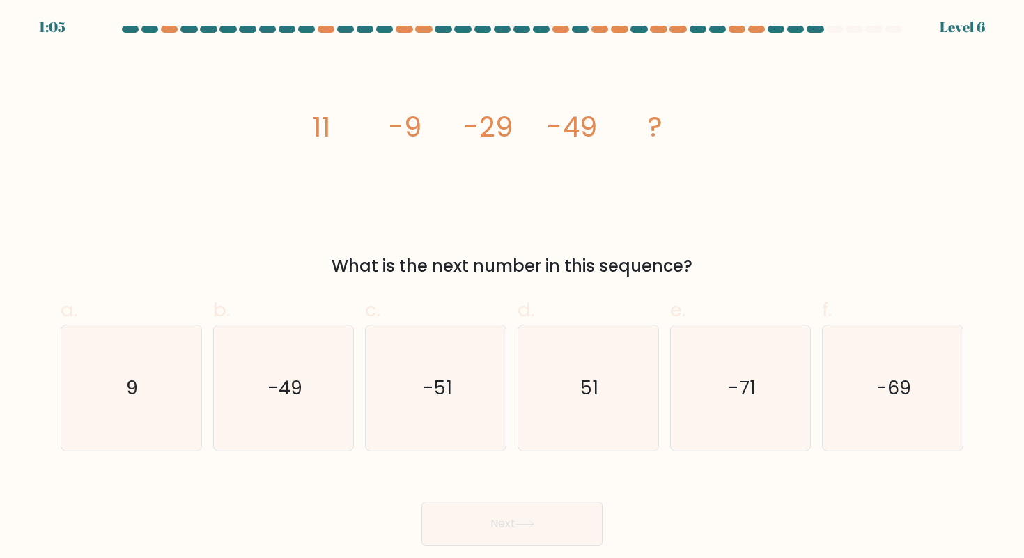
click at [454, 220] on div "image/svg+xml 11 -9 -29 -49 ? What is the next number in this sequence?" at bounding box center [512, 166] width 920 height 226
click at [740, 54] on div "image/svg+xml 11 -9 -29 -49 ? What is the next number in this sequence?" at bounding box center [512, 166] width 920 height 226
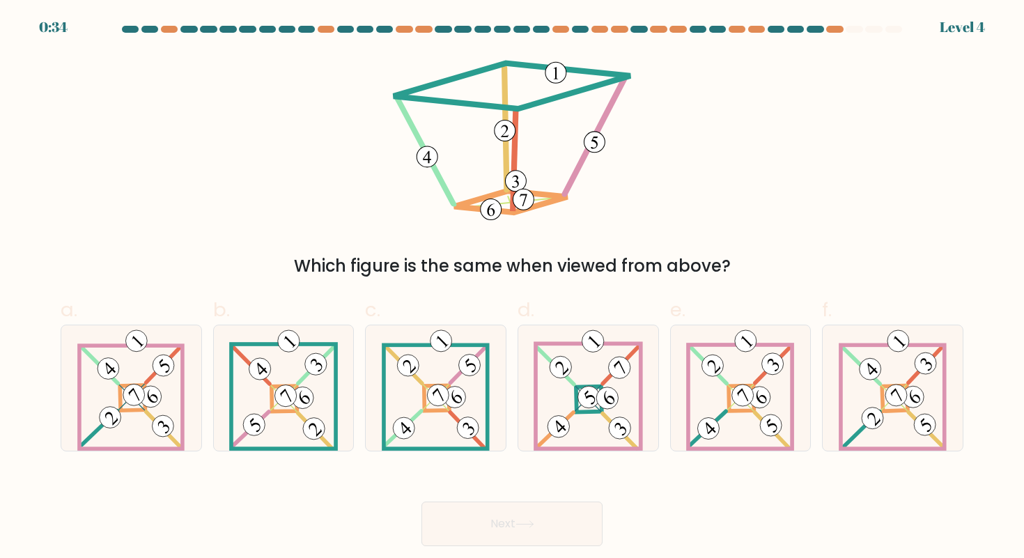
click at [191, 125] on div "Which figure is the same when viewed from above?" at bounding box center [512, 166] width 920 height 226
click at [770, 404] on icon at bounding box center [740, 387] width 108 height 125
click at [513, 288] on input "e." at bounding box center [512, 283] width 1 height 9
radio input "true"
click at [471, 520] on button "Next" at bounding box center [512, 524] width 181 height 45
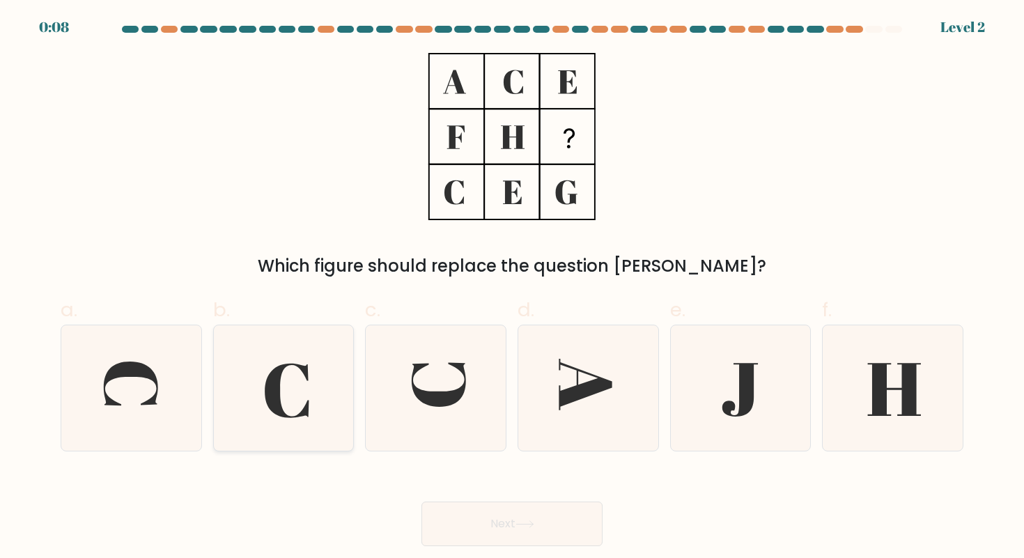
click at [318, 397] on icon at bounding box center [283, 387] width 125 height 125
click at [512, 288] on input "b." at bounding box center [512, 283] width 1 height 9
radio input "true"
click at [473, 530] on button "Next" at bounding box center [512, 524] width 181 height 45
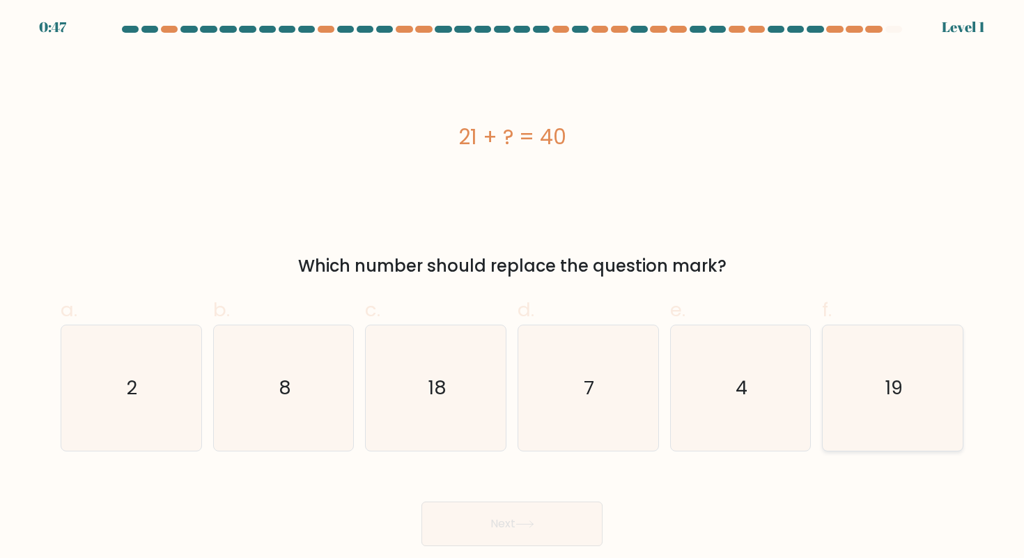
click at [904, 417] on icon "19" at bounding box center [892, 387] width 125 height 125
click at [513, 288] on input "f. 19" at bounding box center [512, 283] width 1 height 9
radio input "true"
drag, startPoint x: 490, startPoint y: 532, endPoint x: 405, endPoint y: 495, distance: 93.0
click at [405, 495] on div "Next" at bounding box center [512, 507] width 920 height 78
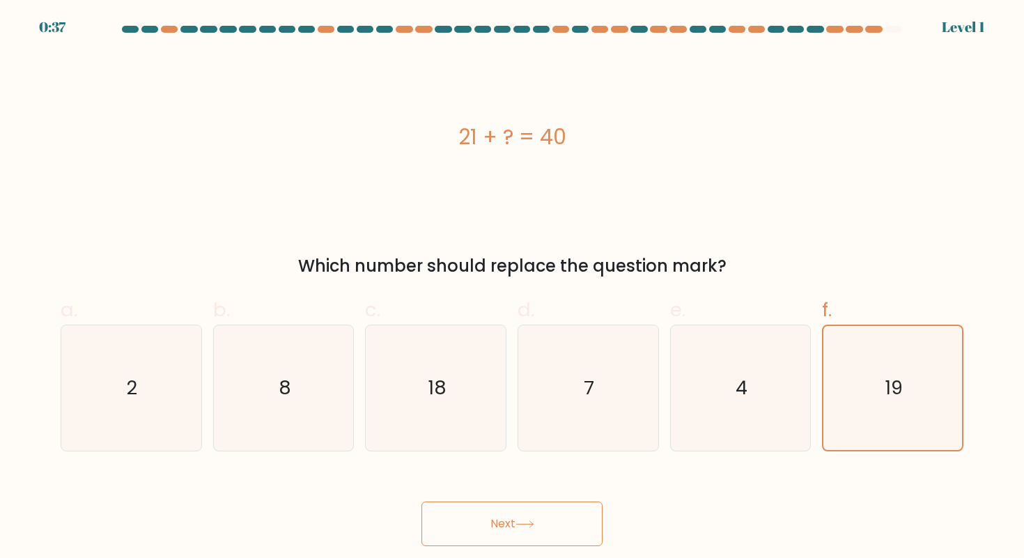
click at [449, 514] on button "Next" at bounding box center [512, 524] width 181 height 45
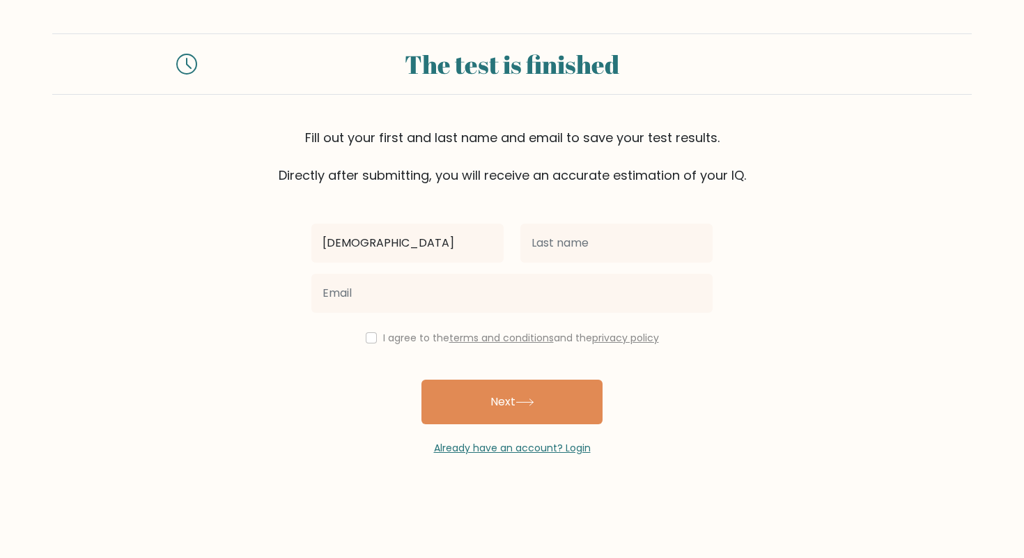
type input "[DEMOGRAPHIC_DATA]"
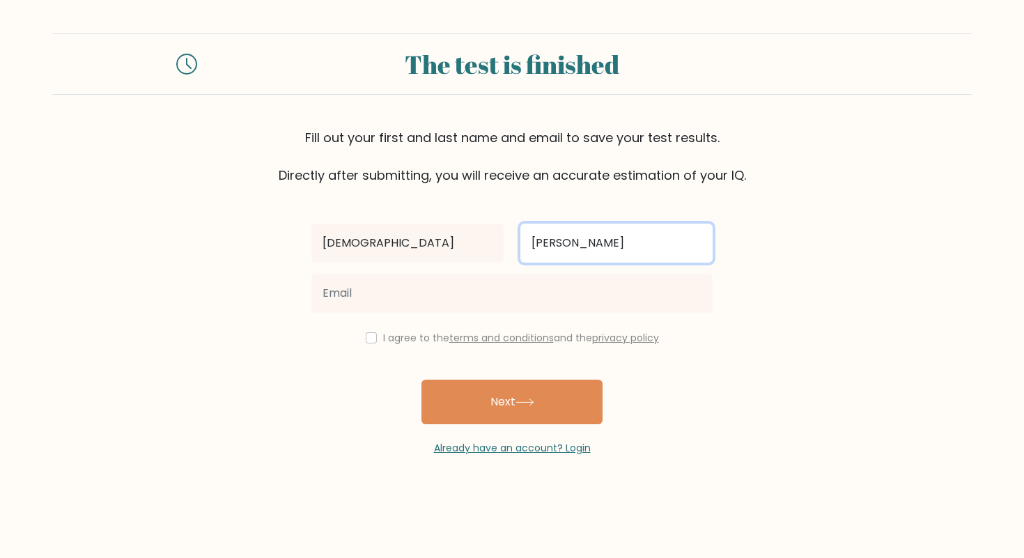
type input "[PERSON_NAME]"
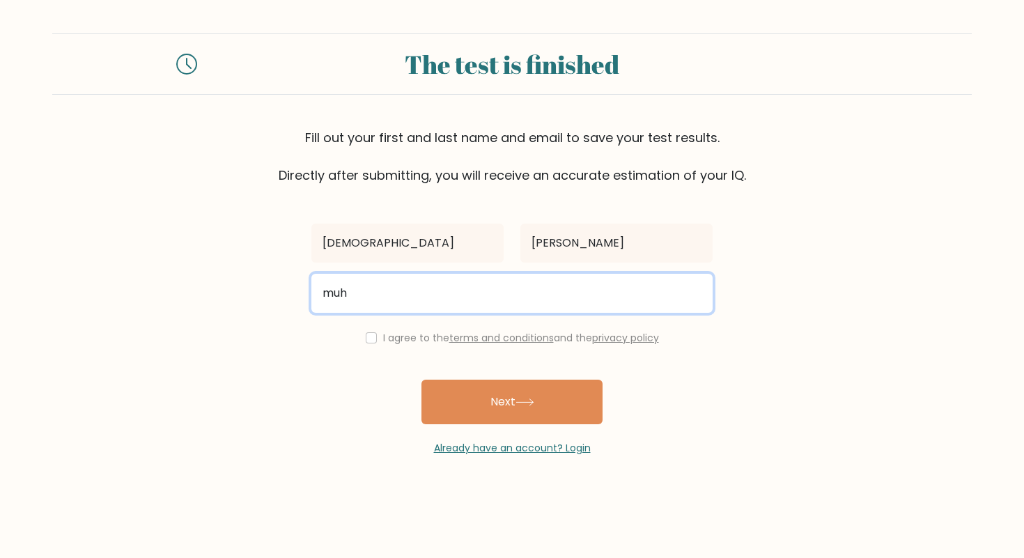
type input "[EMAIL_ADDRESS][DOMAIN_NAME]"
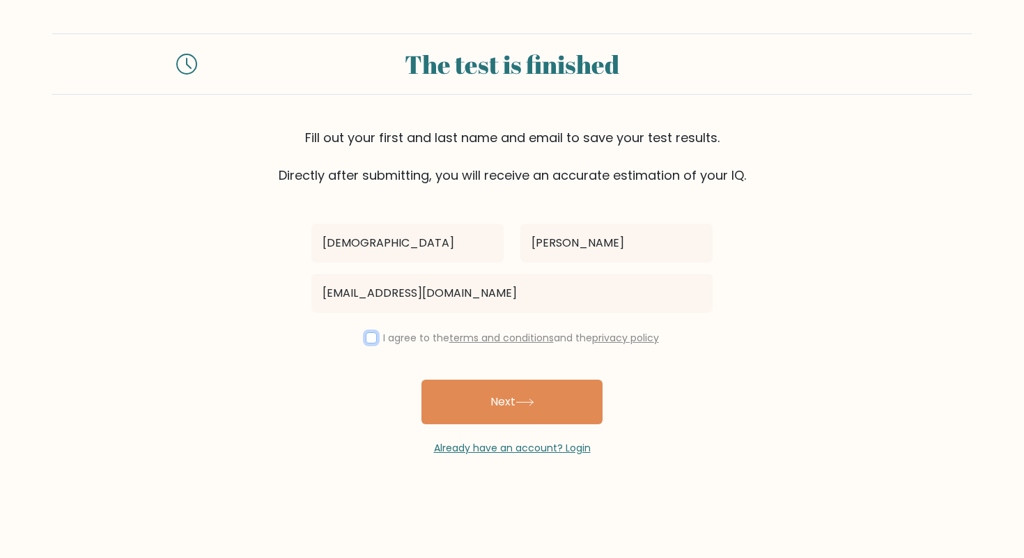
click at [369, 334] on input "checkbox" at bounding box center [371, 337] width 11 height 11
checkbox input "true"
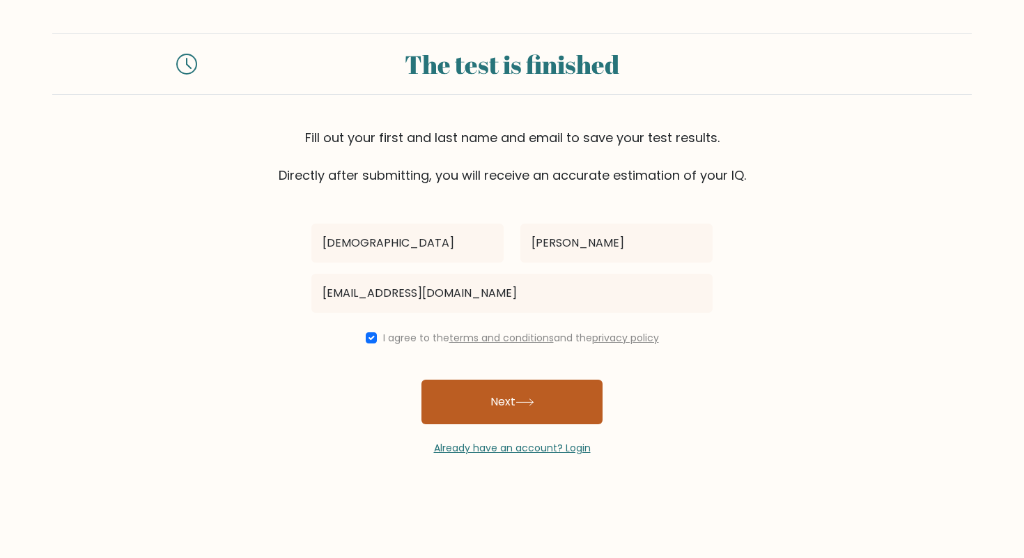
click at [447, 399] on button "Next" at bounding box center [512, 402] width 181 height 45
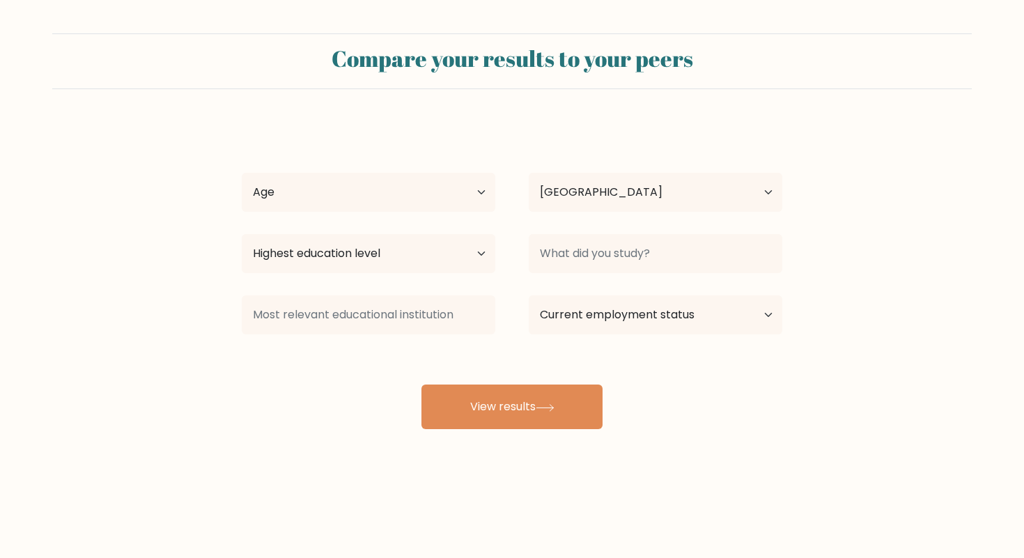
select select "ID"
click at [441, 200] on select "Age Under [DEMOGRAPHIC_DATA] [DEMOGRAPHIC_DATA] [DEMOGRAPHIC_DATA] [DEMOGRAPHIC…" at bounding box center [369, 192] width 254 height 39
select select "18_24"
click at [242, 173] on select "Age Under 18 years old 18-24 years old 25-34 years old 35-44 years old 45-54 ye…" at bounding box center [369, 192] width 254 height 39
click at [568, 179] on select "Country Afghanistan Albania Algeria American Samoa Andorra Angola Anguilla Anta…" at bounding box center [656, 192] width 254 height 39
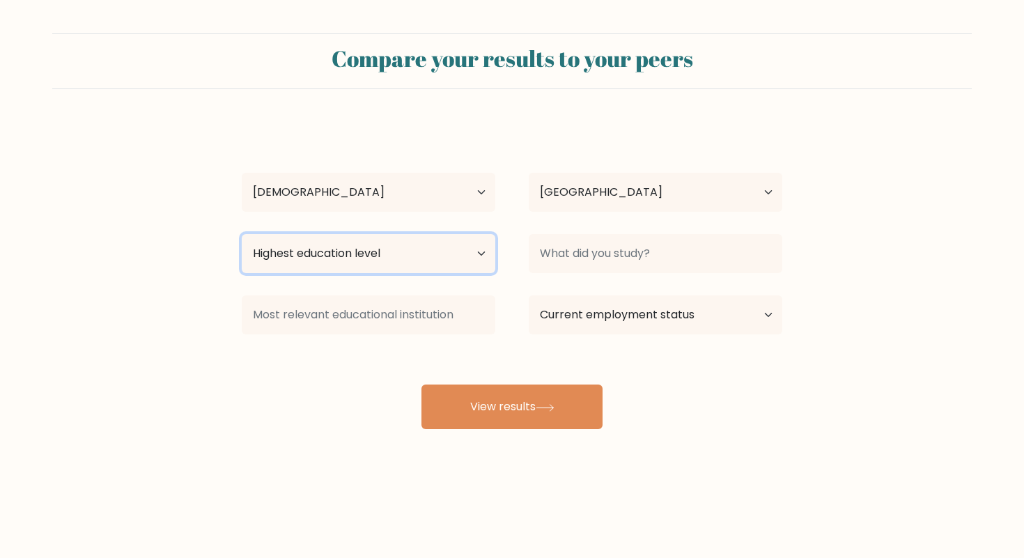
click at [400, 249] on select "Highest education level No schooling Primary Lower Secondary Upper Secondary Oc…" at bounding box center [369, 253] width 254 height 39
click at [392, 248] on select "Highest education level No schooling Primary Lower Secondary Upper Secondary Oc…" at bounding box center [369, 253] width 254 height 39
click at [277, 261] on select "Highest education level No schooling Primary Lower Secondary Upper Secondary Oc…" at bounding box center [369, 253] width 254 height 39
select select "bachelors_degree"
click at [242, 234] on select "Highest education level No schooling Primary Lower Secondary Upper Secondary Oc…" at bounding box center [369, 253] width 254 height 39
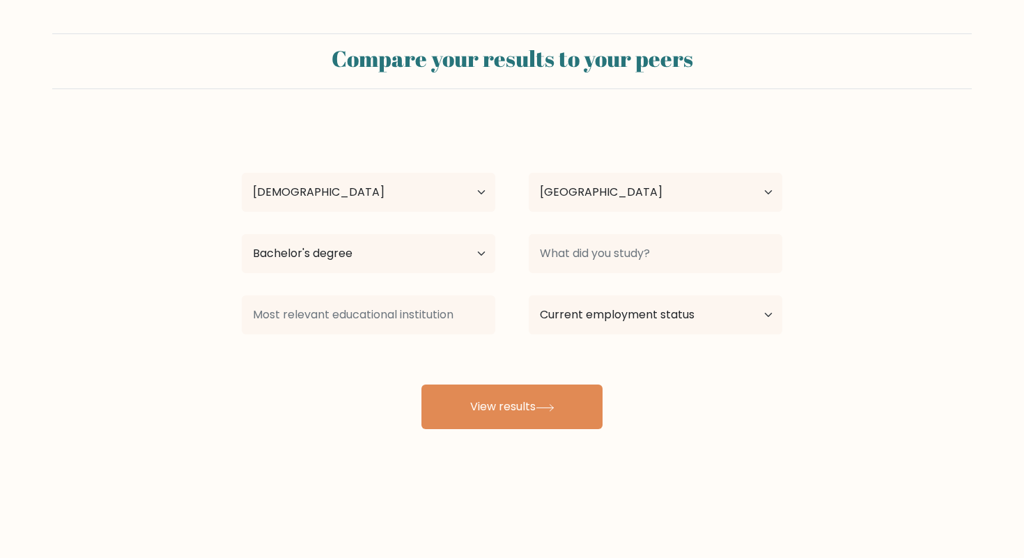
click at [334, 233] on div "Highest education level No schooling Primary Lower Secondary Upper Secondary Oc…" at bounding box center [368, 254] width 287 height 50
click at [450, 259] on select "Highest education level No schooling Primary Lower Secondary Upper Secondary Oc…" at bounding box center [369, 253] width 254 height 39
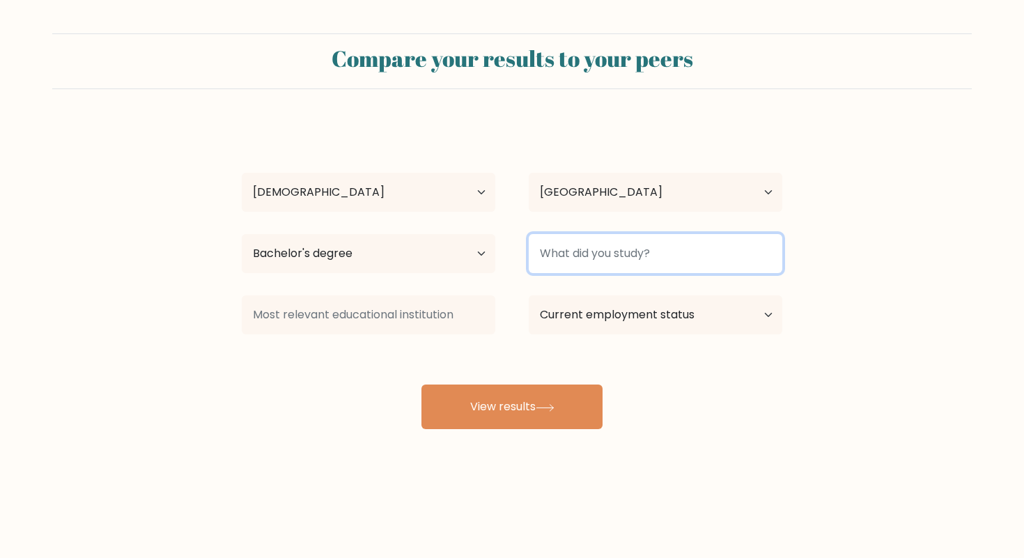
click at [560, 254] on input at bounding box center [656, 253] width 254 height 39
type input "Universtias"
type input "Universitas"
type input "Terbuka"
type input "OPen"
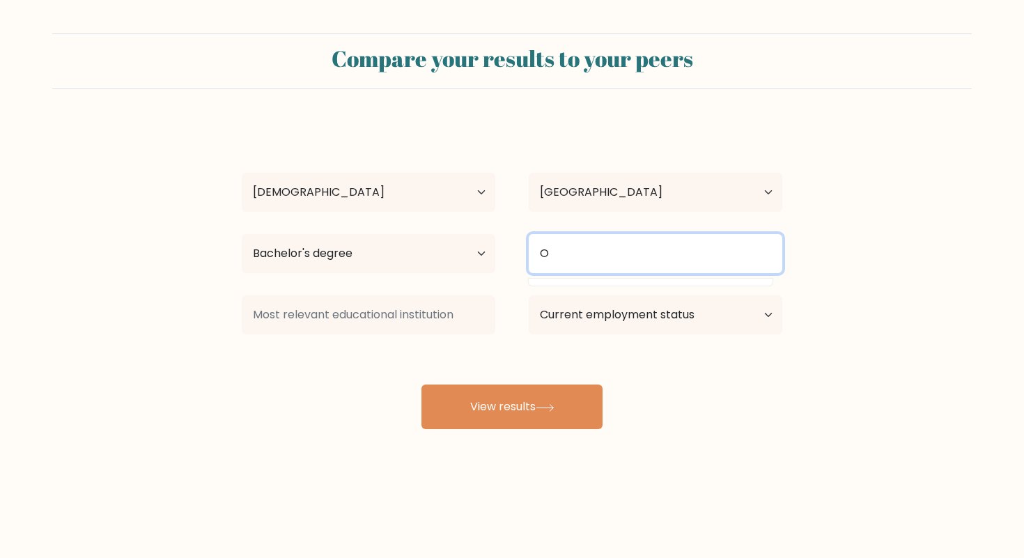
type input "Op"
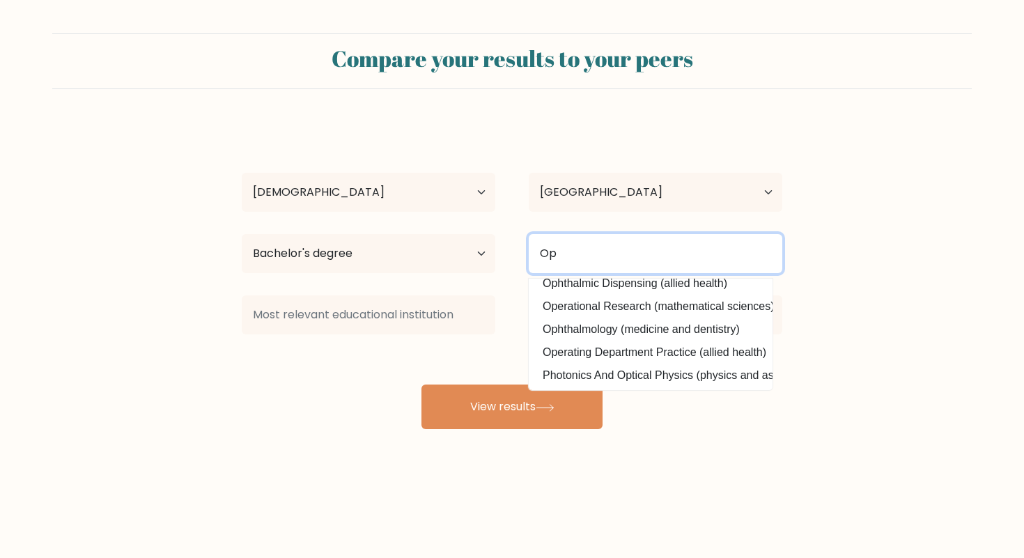
scroll to position [102, 0]
click at [588, 252] on input "Op" at bounding box center [656, 253] width 254 height 39
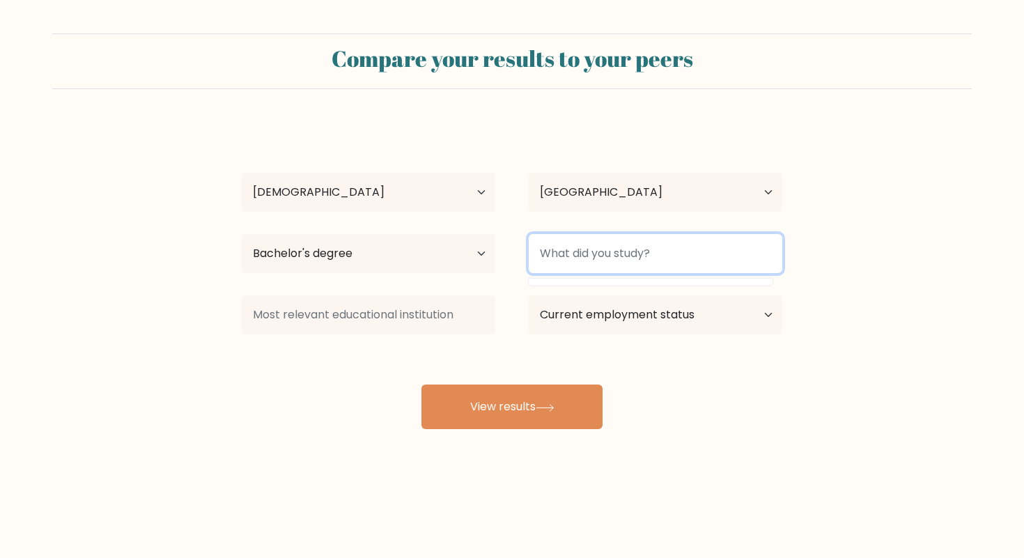
scroll to position [0, 0]
type input "S"
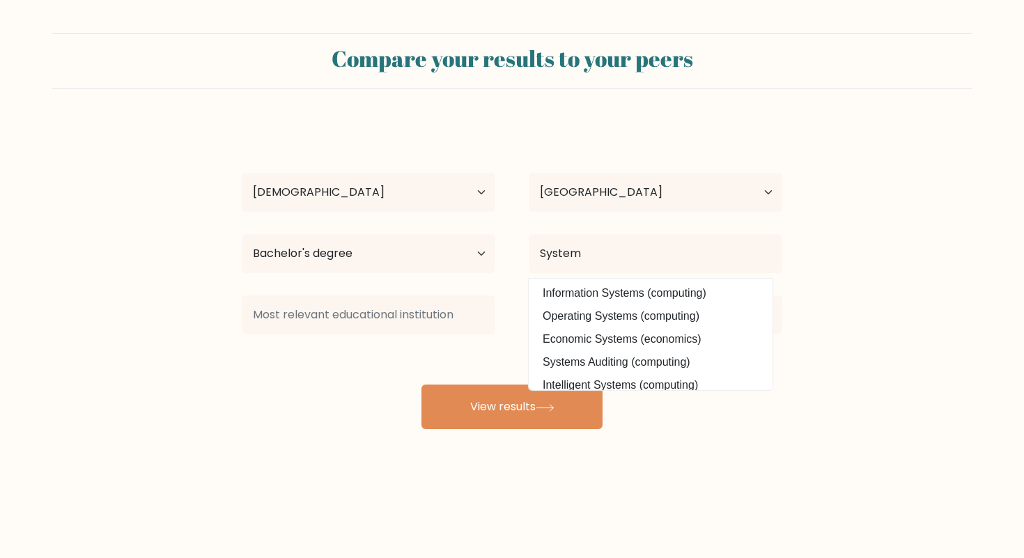
click at [549, 291] on option "Information Systems (computing)" at bounding box center [650, 293] width 237 height 22
type input "Information Systems"
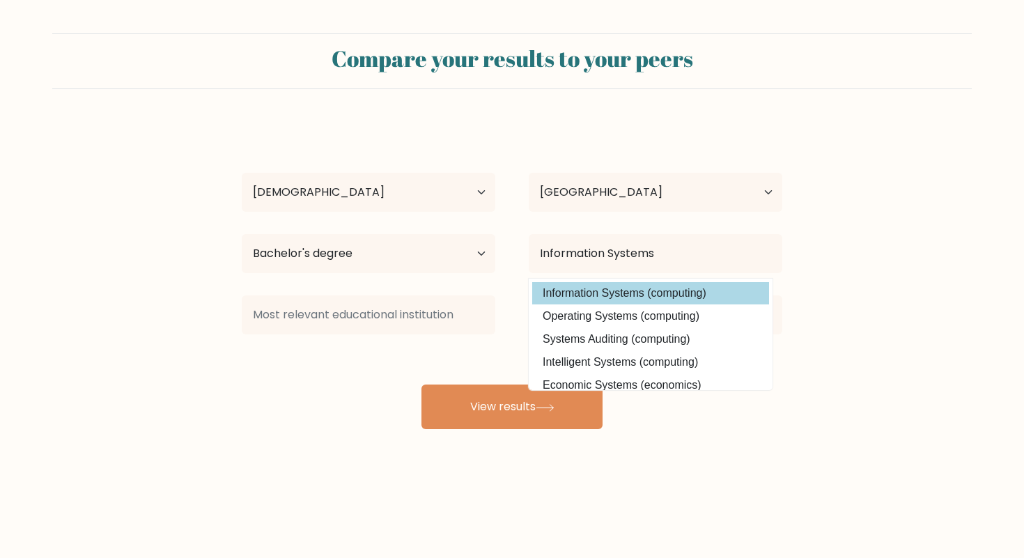
click at [546, 284] on option "Information Systems (computing)" at bounding box center [650, 293] width 237 height 22
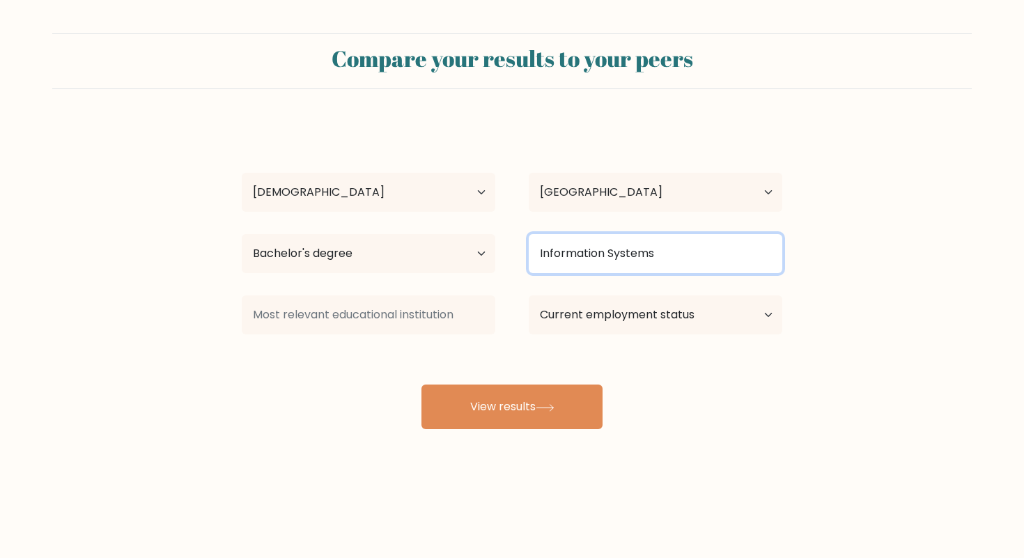
click at [569, 253] on input "Information Systems" at bounding box center [656, 253] width 254 height 39
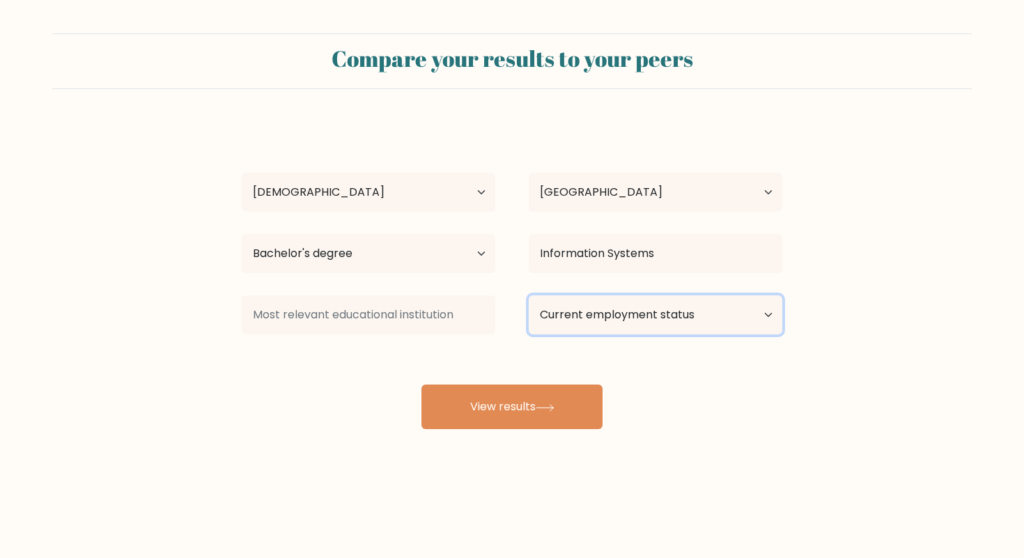
click at [556, 322] on select "Current employment status Employed Student Retired Other / prefer not to answer" at bounding box center [656, 314] width 254 height 39
click at [539, 302] on select "Current employment status Employed Student Retired Other / prefer not to answer" at bounding box center [656, 314] width 254 height 39
click at [529, 295] on select "Current employment status Employed Student Retired Other / prefer not to answer" at bounding box center [656, 314] width 254 height 39
click at [538, 305] on select "Current employment status Employed Student Retired Other / prefer not to answer" at bounding box center [656, 314] width 254 height 39
select select "employed"
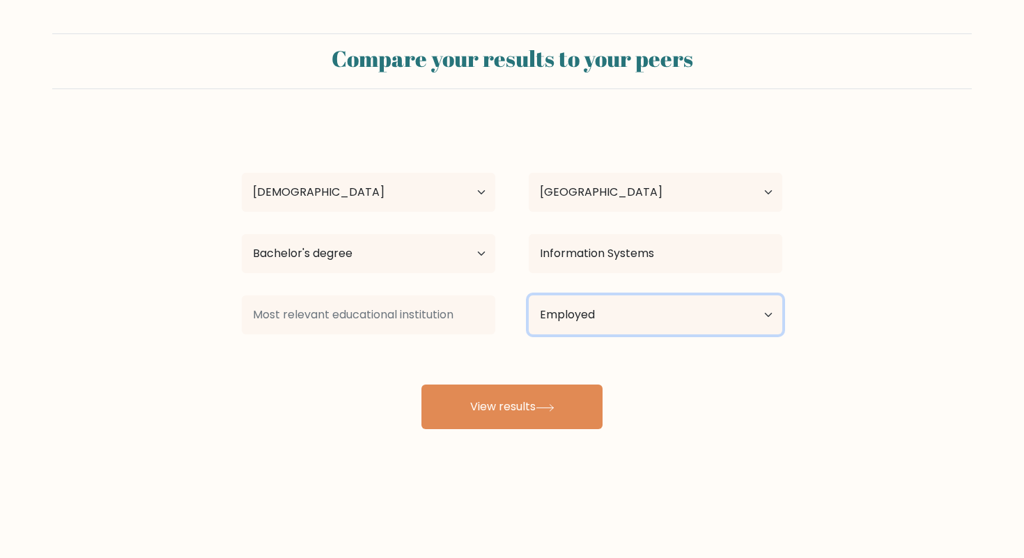
click at [529, 295] on select "Current employment status Employed Student Retired Other / prefer not to answer" at bounding box center [656, 314] width 254 height 39
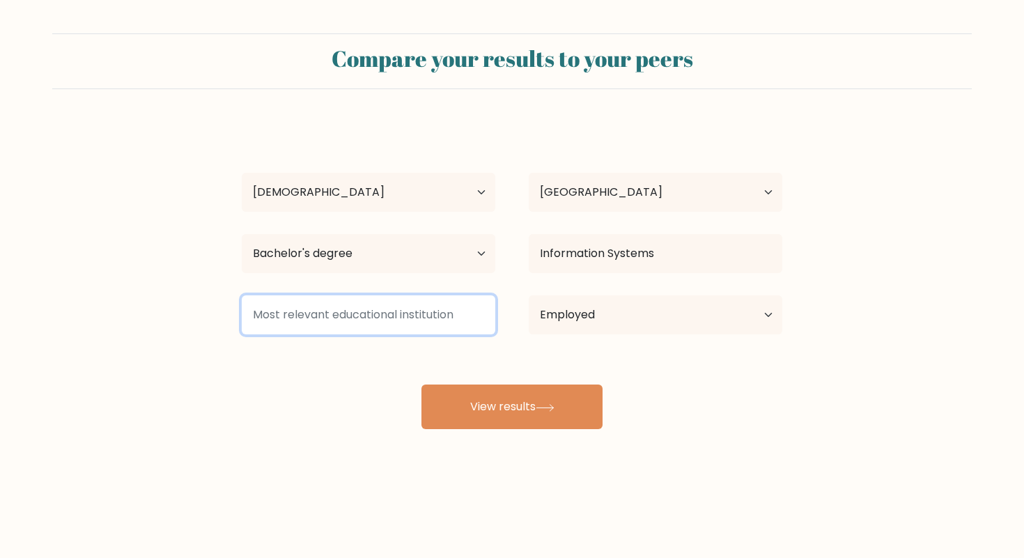
click at [450, 321] on input at bounding box center [369, 314] width 254 height 39
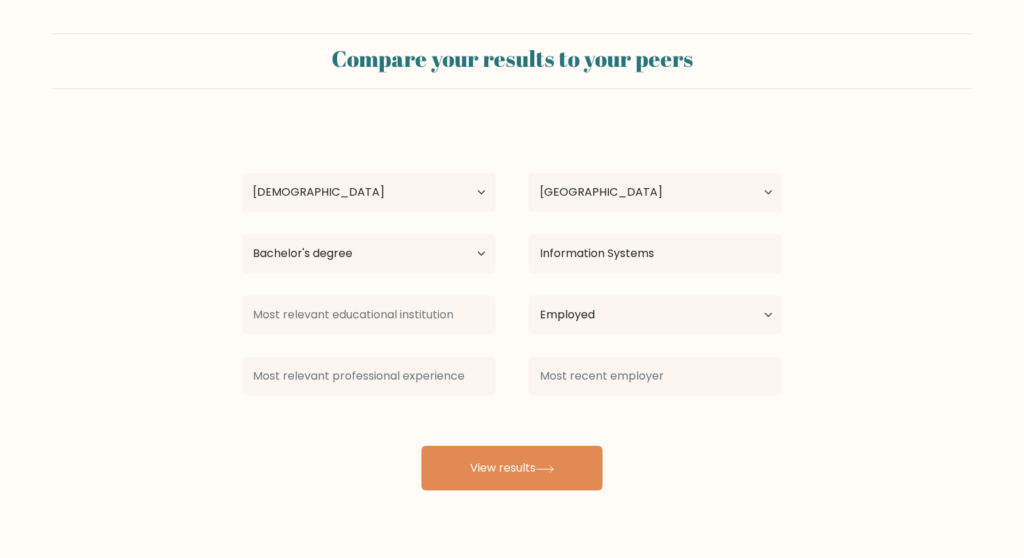
click at [514, 293] on div "Current employment status Employed Student Retired Other / prefer not to answer" at bounding box center [655, 315] width 287 height 50
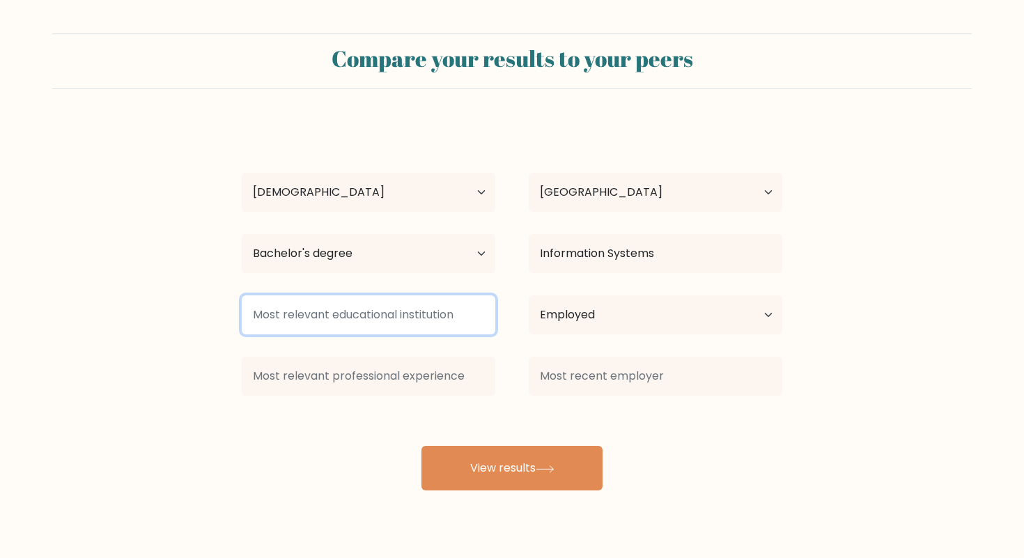
click at [483, 310] on input at bounding box center [369, 314] width 254 height 39
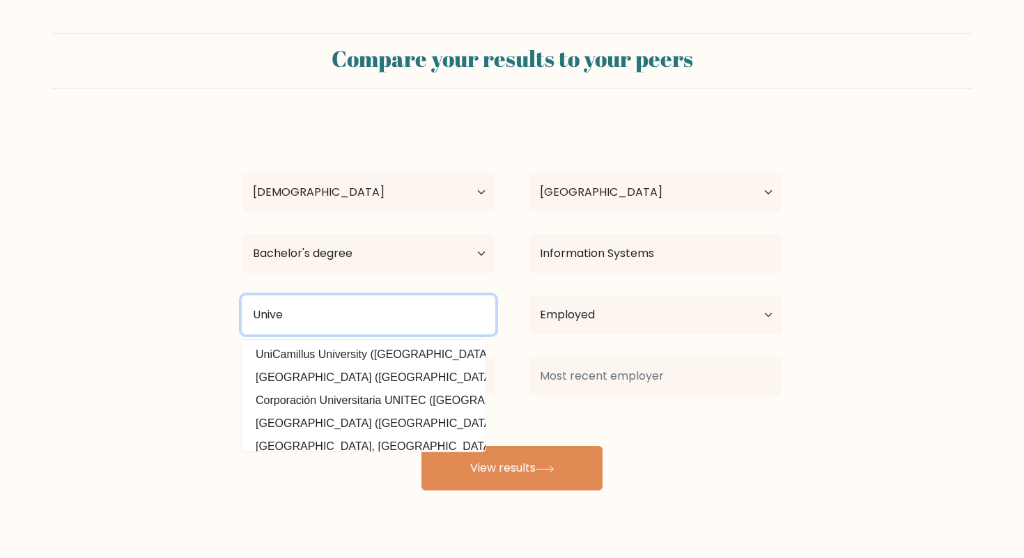
type input "Univer"
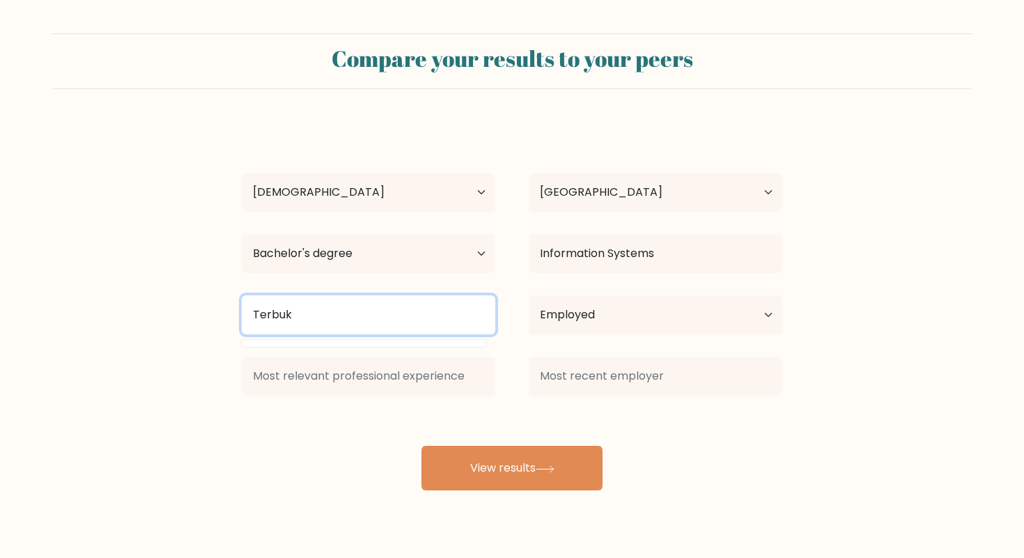
type input "Terbuka"
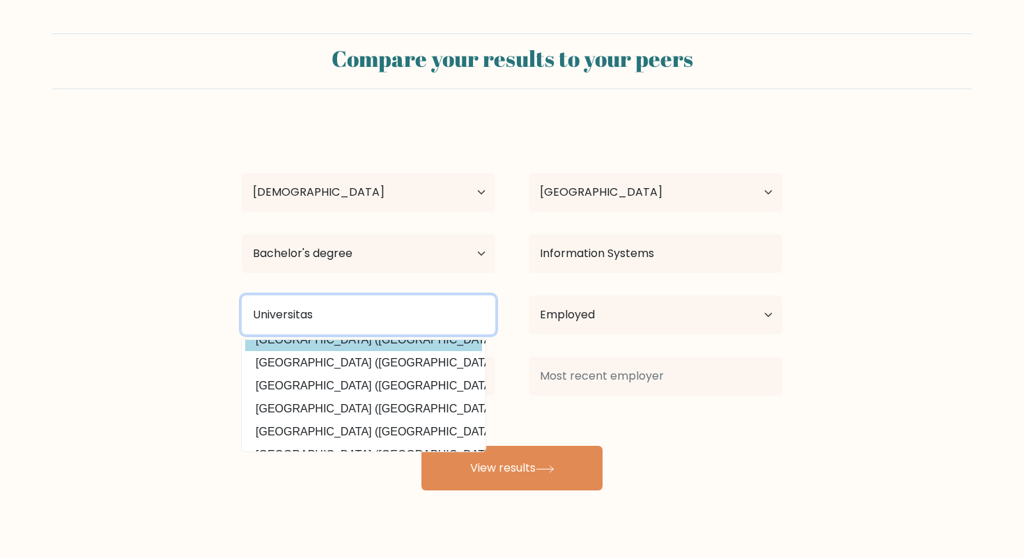
scroll to position [125, 0]
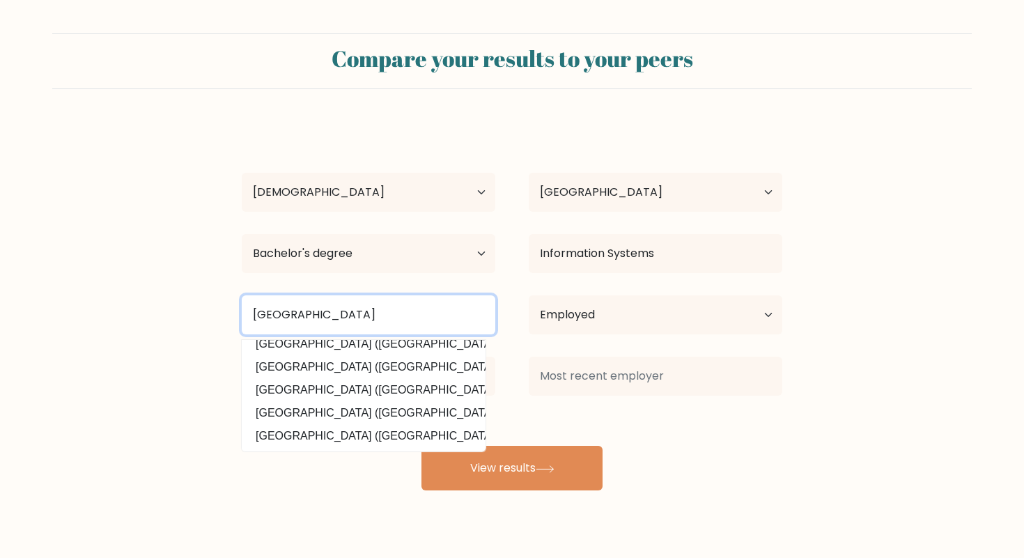
type input "Universitas Terbuka"
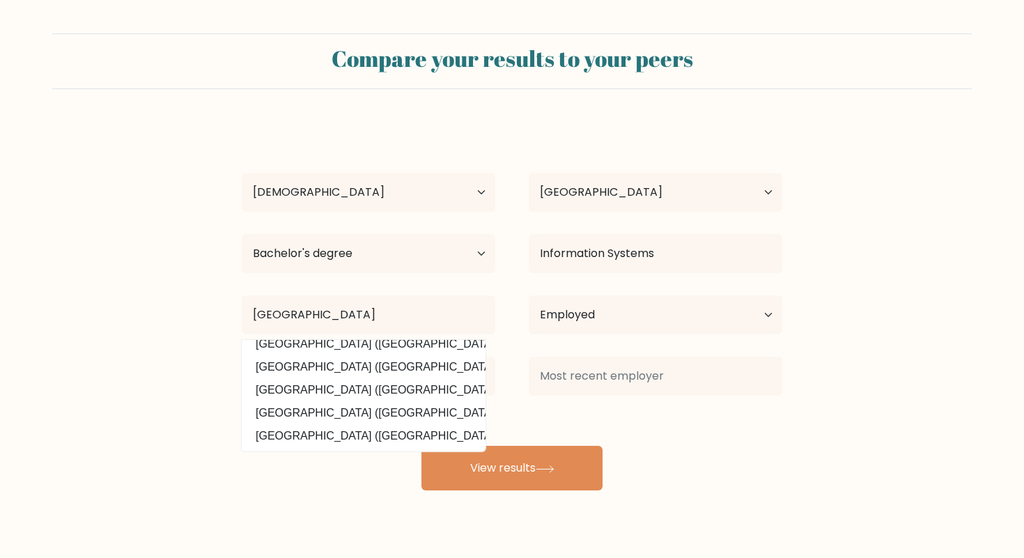
click at [208, 316] on form "Compare your results to your peers Muhammad Farhan Age Under 18 years old 18-24…" at bounding box center [512, 261] width 1024 height 457
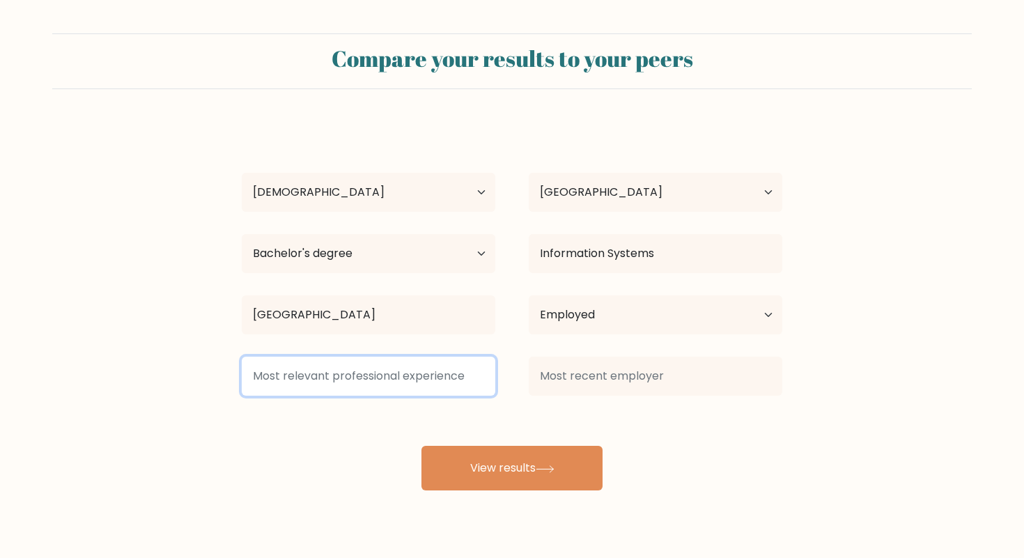
click at [422, 362] on input at bounding box center [369, 376] width 254 height 39
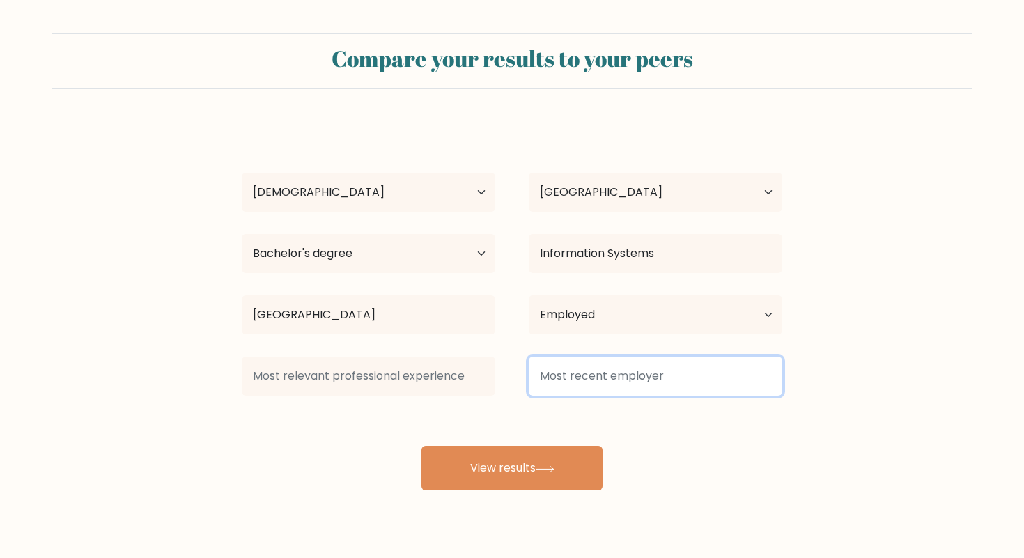
click at [567, 369] on input at bounding box center [656, 376] width 254 height 39
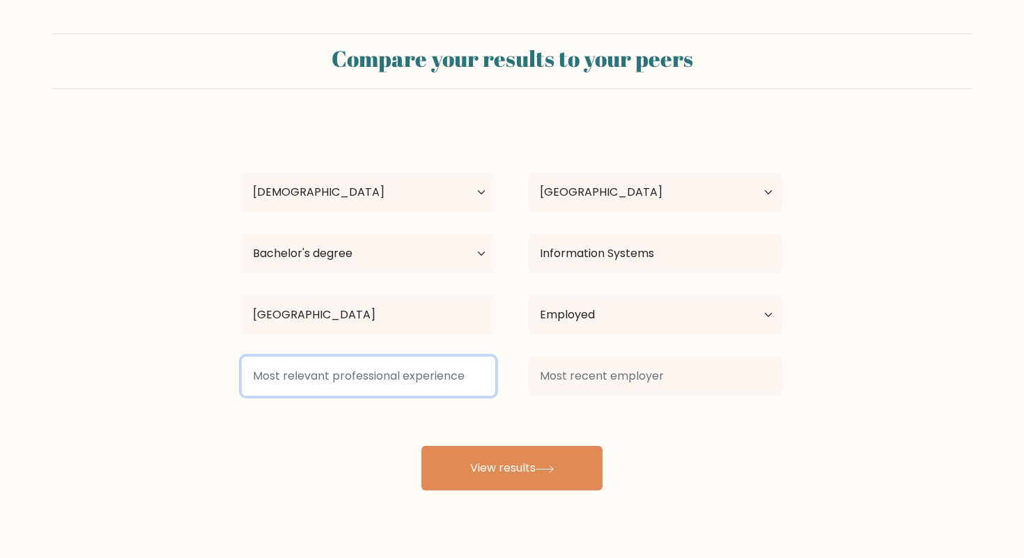
click at [351, 369] on input at bounding box center [369, 376] width 254 height 39
type input "F"
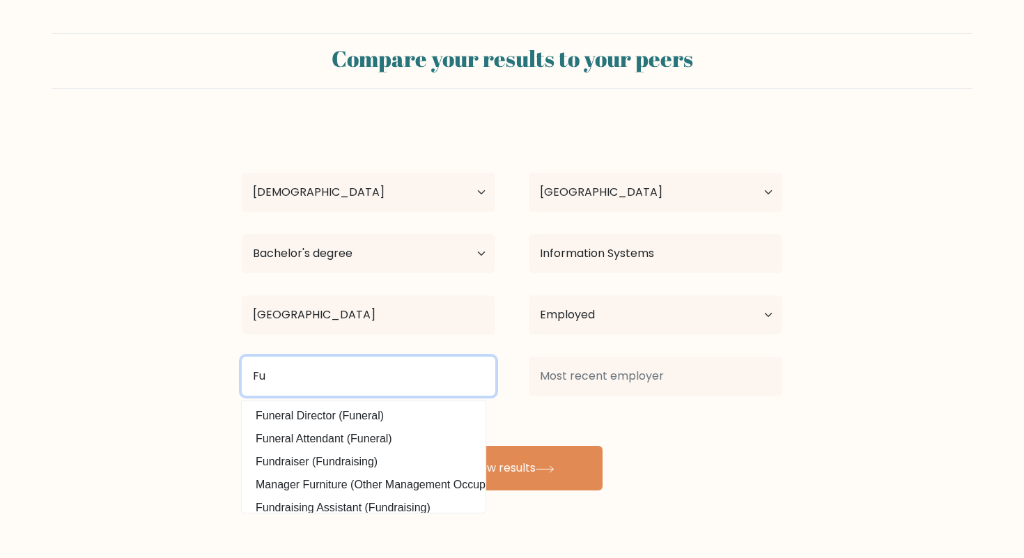
type input "F"
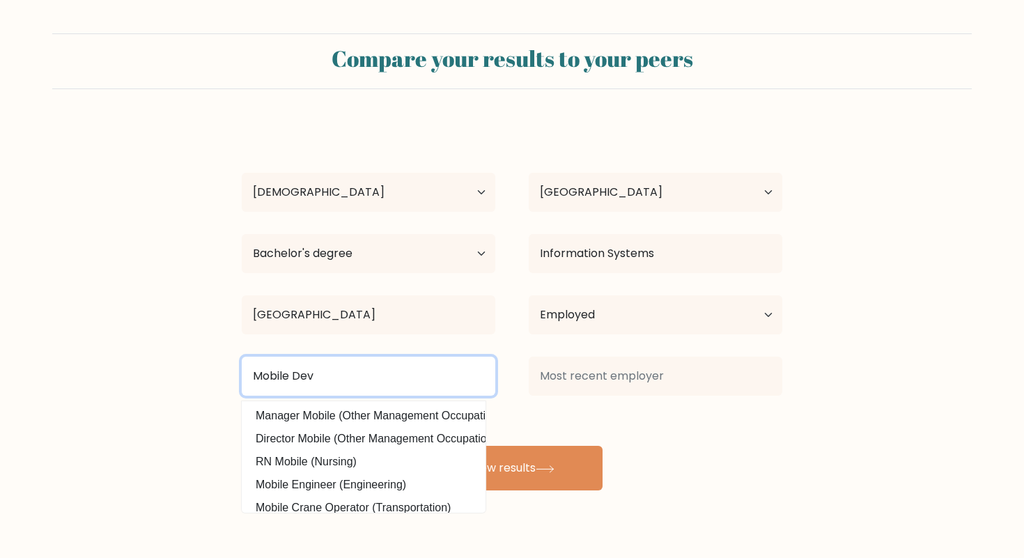
type input "Mobile Deve"
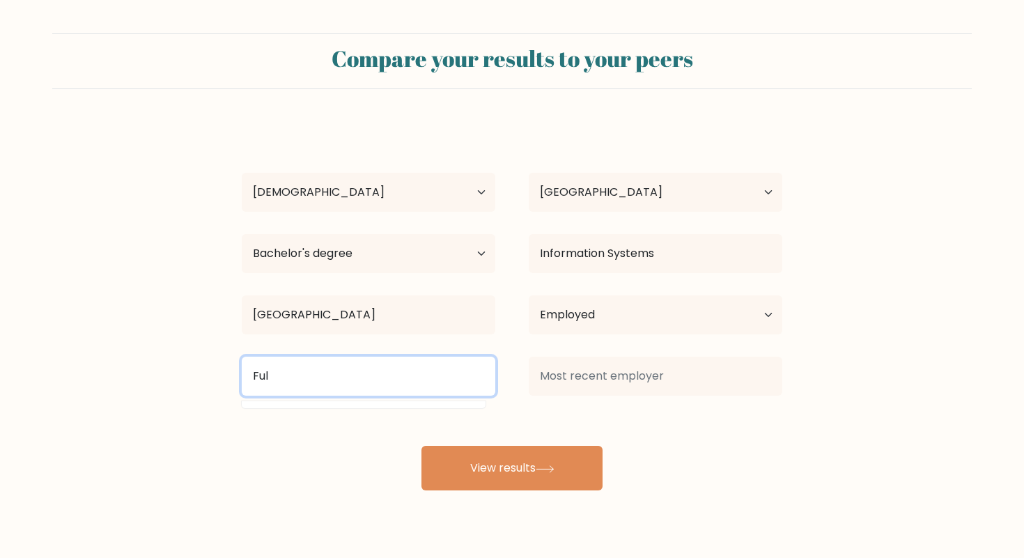
scroll to position [0, 0]
type input "Fullstack"
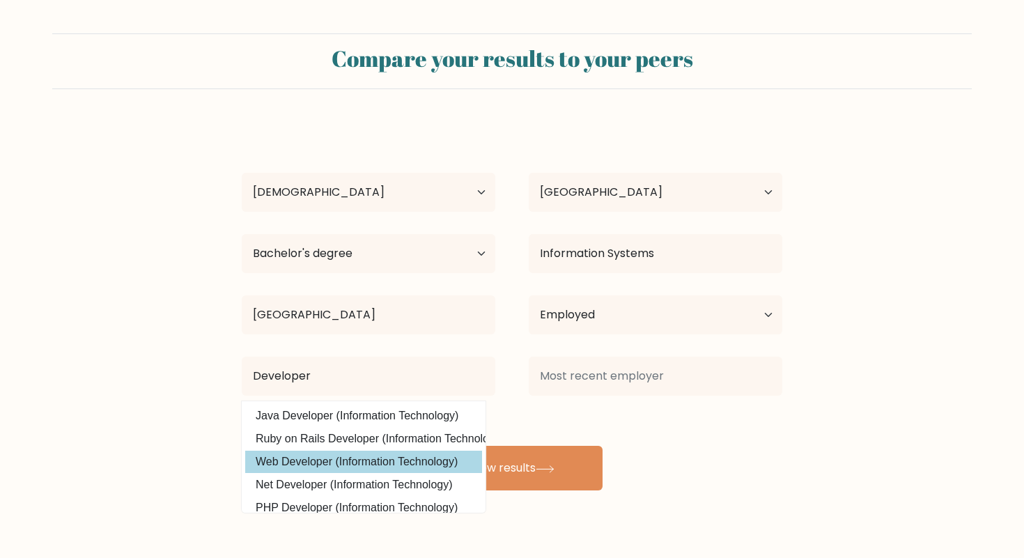
click at [335, 469] on option "Web Developer (Information Technology)" at bounding box center [363, 462] width 237 height 22
type input "Web Developer"
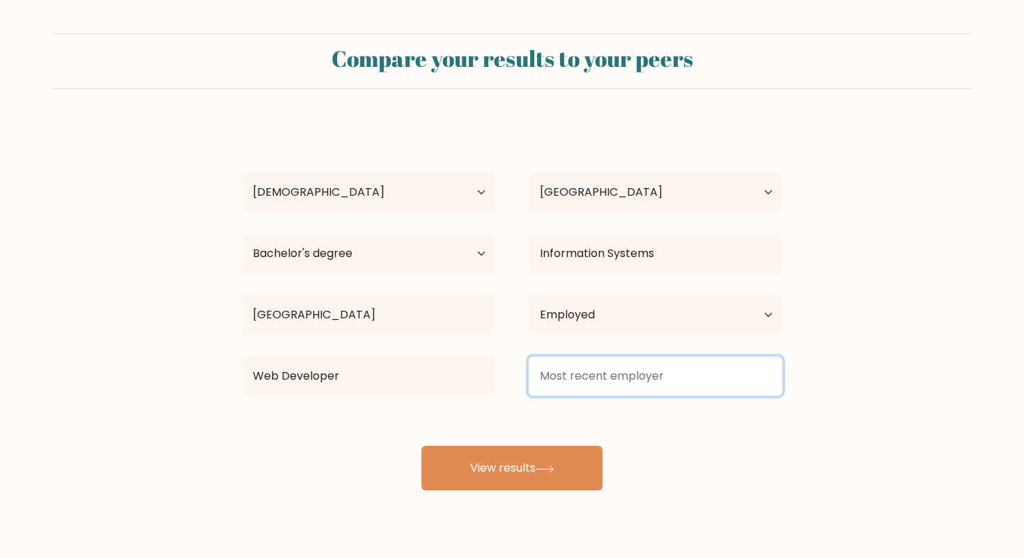
click at [586, 364] on input at bounding box center [656, 376] width 254 height 39
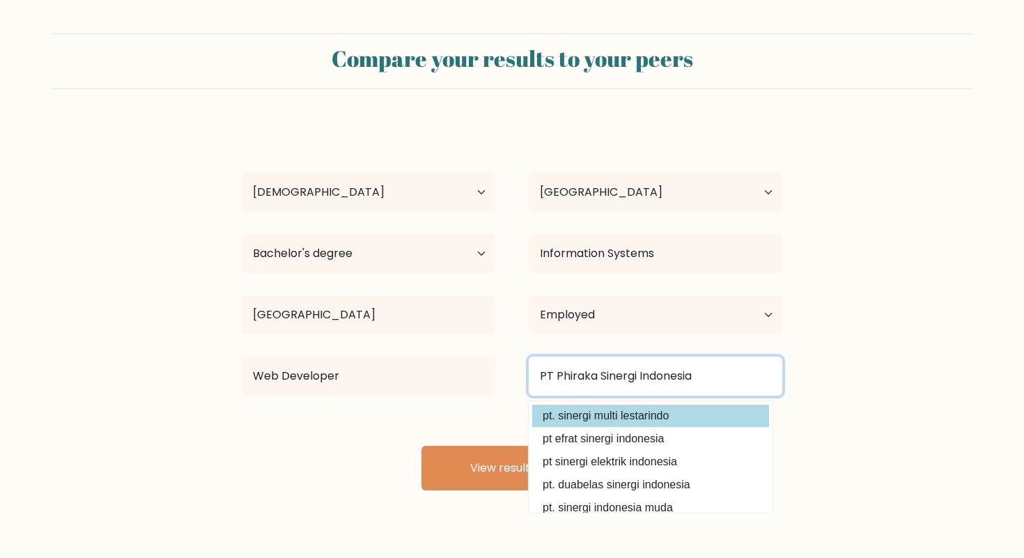
scroll to position [125, 0]
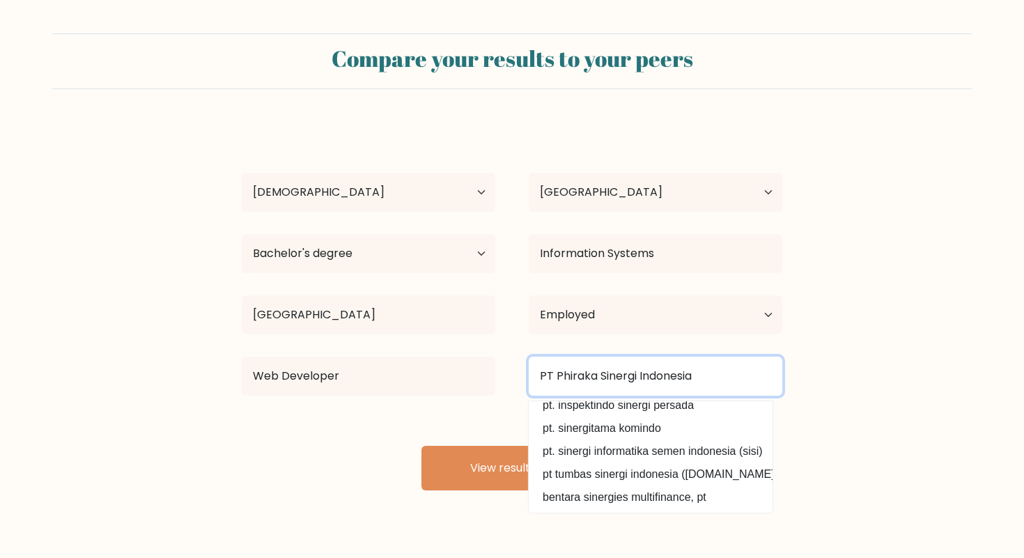
type input "PT Phiraka Sinergi Indonesia"
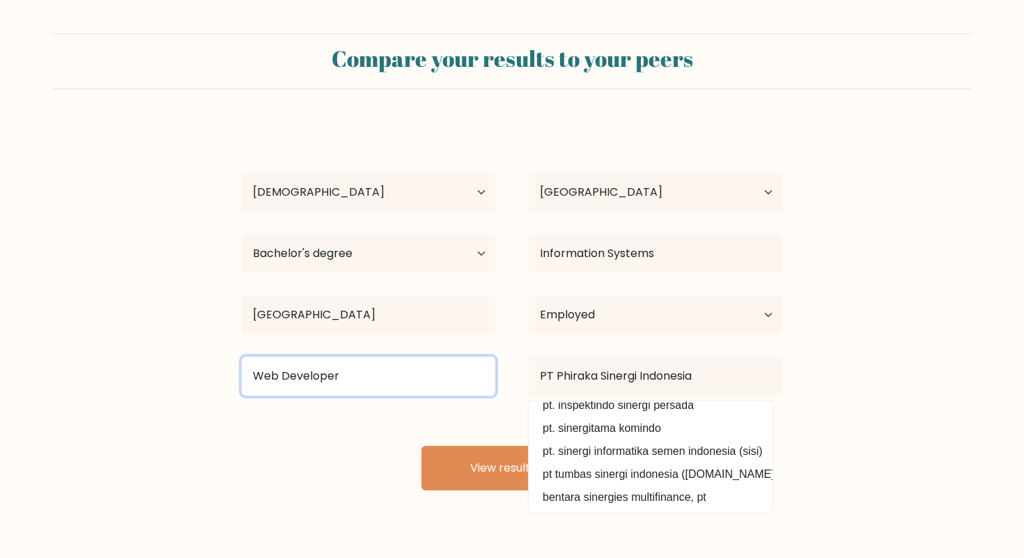
click at [455, 376] on input "Web Developer" at bounding box center [369, 376] width 254 height 39
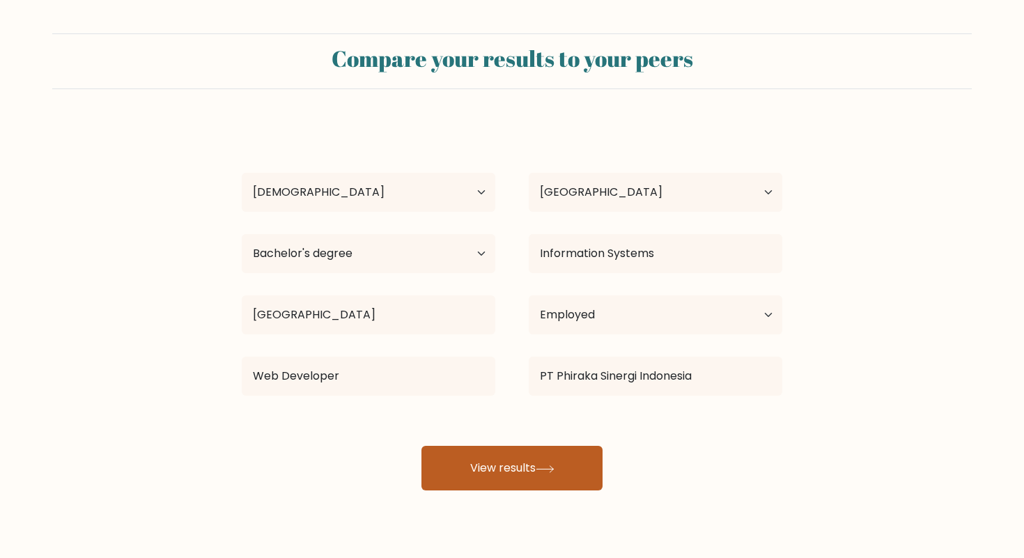
click at [522, 462] on button "View results" at bounding box center [512, 468] width 181 height 45
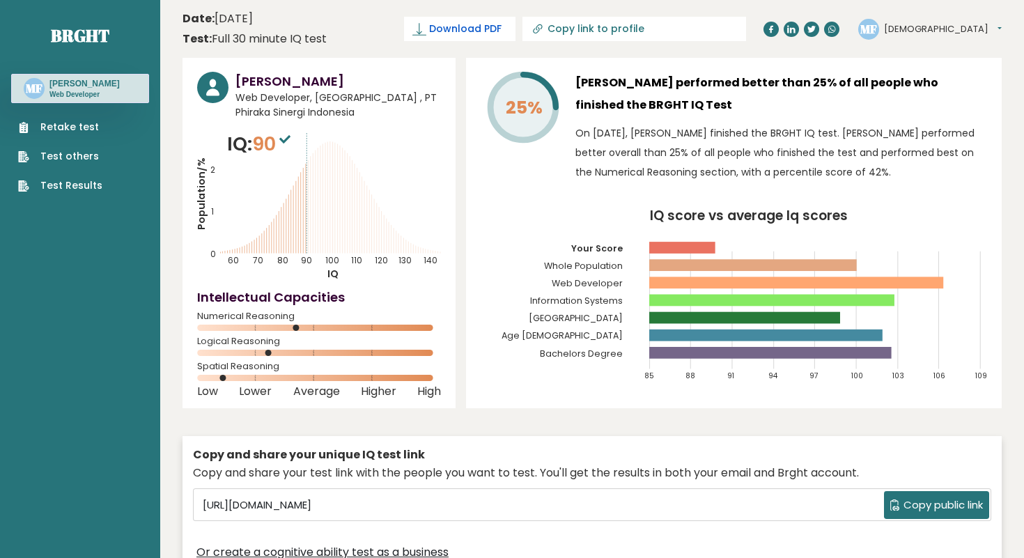
click at [502, 29] on span "Download PDF" at bounding box center [465, 29] width 72 height 15
drag, startPoint x: 225, startPoint y: 375, endPoint x: 325, endPoint y: 382, distance: 99.9
click at [325, 383] on div "Spatial Reasoning" at bounding box center [319, 375] width 244 height 22
click at [294, 143] on sup at bounding box center [285, 139] width 18 height 20
drag, startPoint x: 198, startPoint y: 153, endPoint x: 390, endPoint y: 250, distance: 215.3
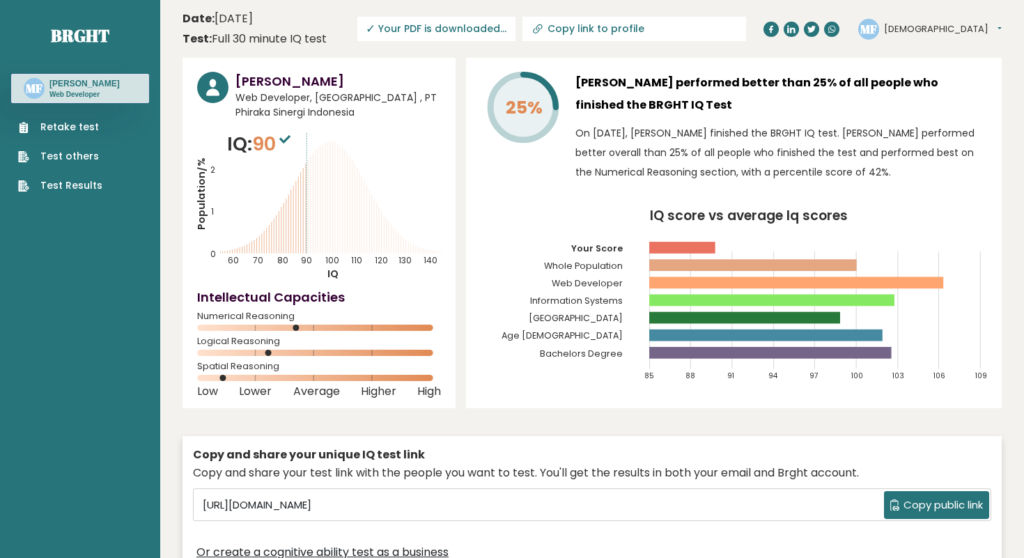
click at [378, 219] on icon "Population/% IQ 0 1 2 60 70 80 90 100 110 120 130 140" at bounding box center [319, 205] width 244 height 151
click at [923, 31] on button "[DEMOGRAPHIC_DATA]" at bounding box center [943, 29] width 118 height 14
click at [606, 89] on h3 "[PERSON_NAME] performed better than 25% of all people who finished the BRGHT IQ…" at bounding box center [782, 94] width 412 height 45
drag, startPoint x: 580, startPoint y: 86, endPoint x: 833, endPoint y: 180, distance: 270.3
click at [829, 173] on div "[PERSON_NAME] performed better than 25% of all people who finished the BRGHT IQ…" at bounding box center [782, 130] width 412 height 117
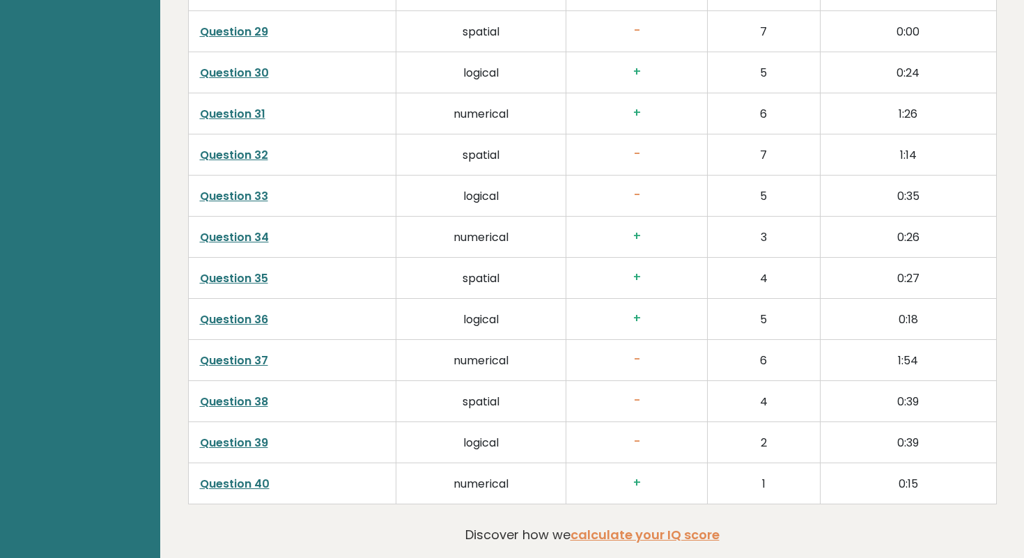
scroll to position [3555, 0]
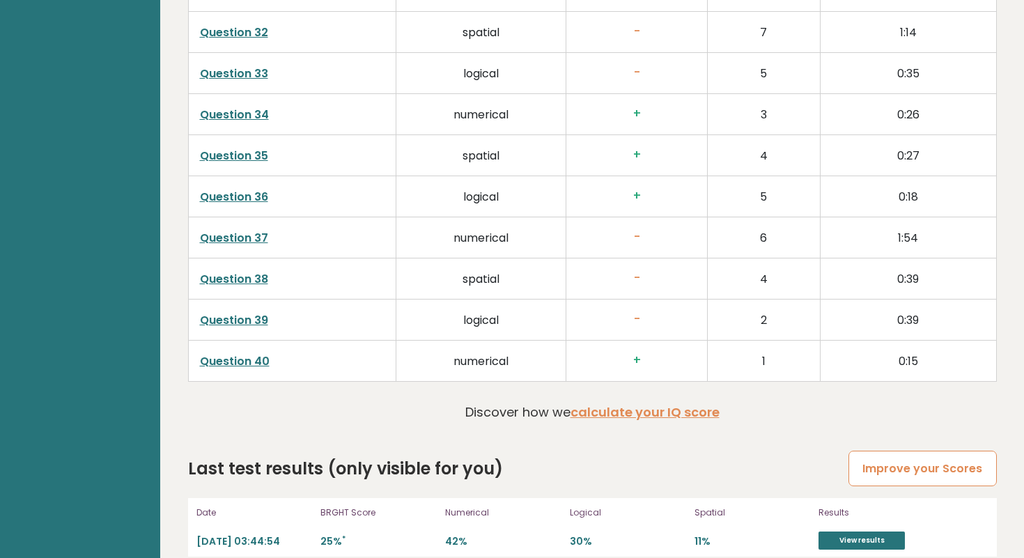
click at [882, 451] on link "Improve your Scores" at bounding box center [923, 469] width 148 height 36
